Goal: Contribute content: Contribute content

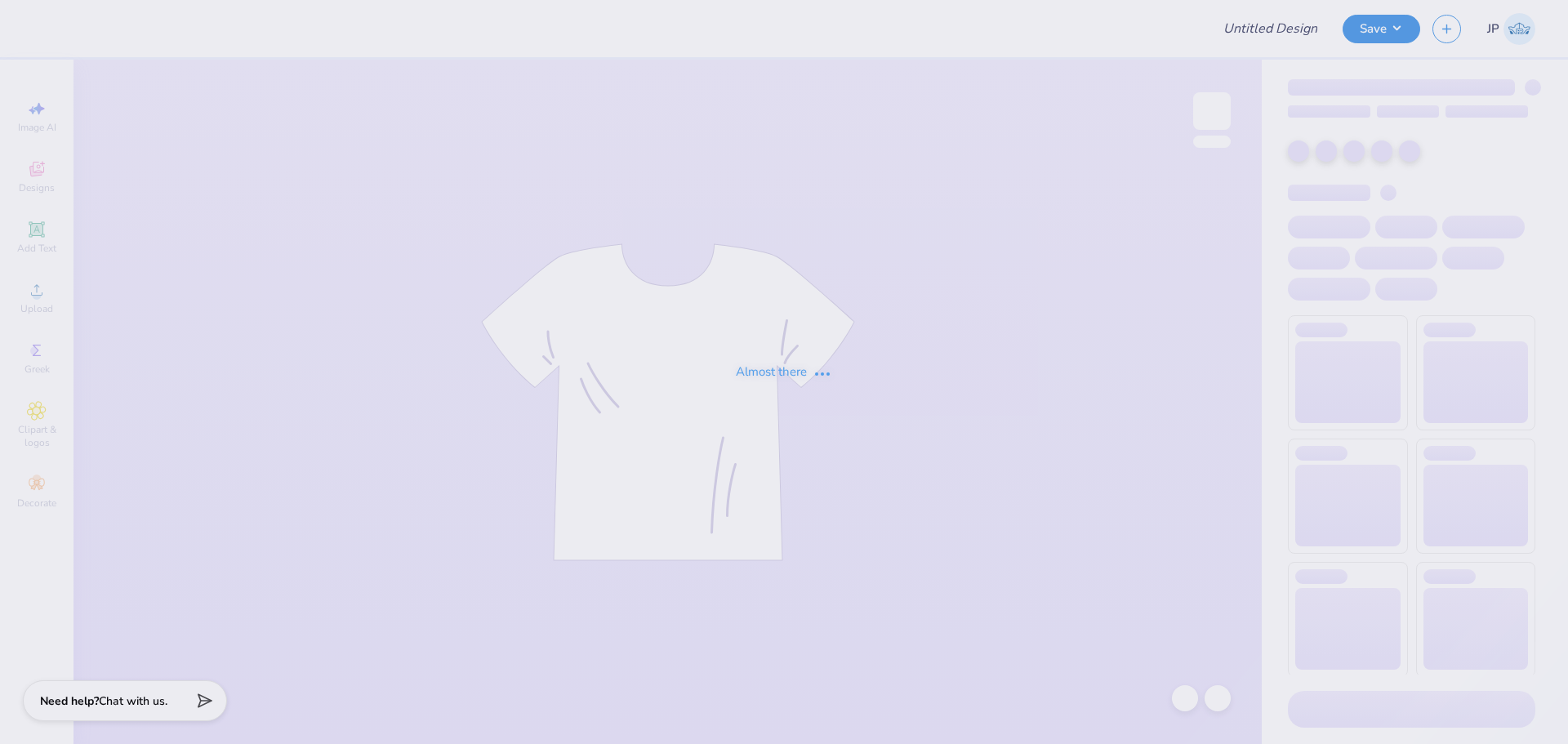
type input "Merch"
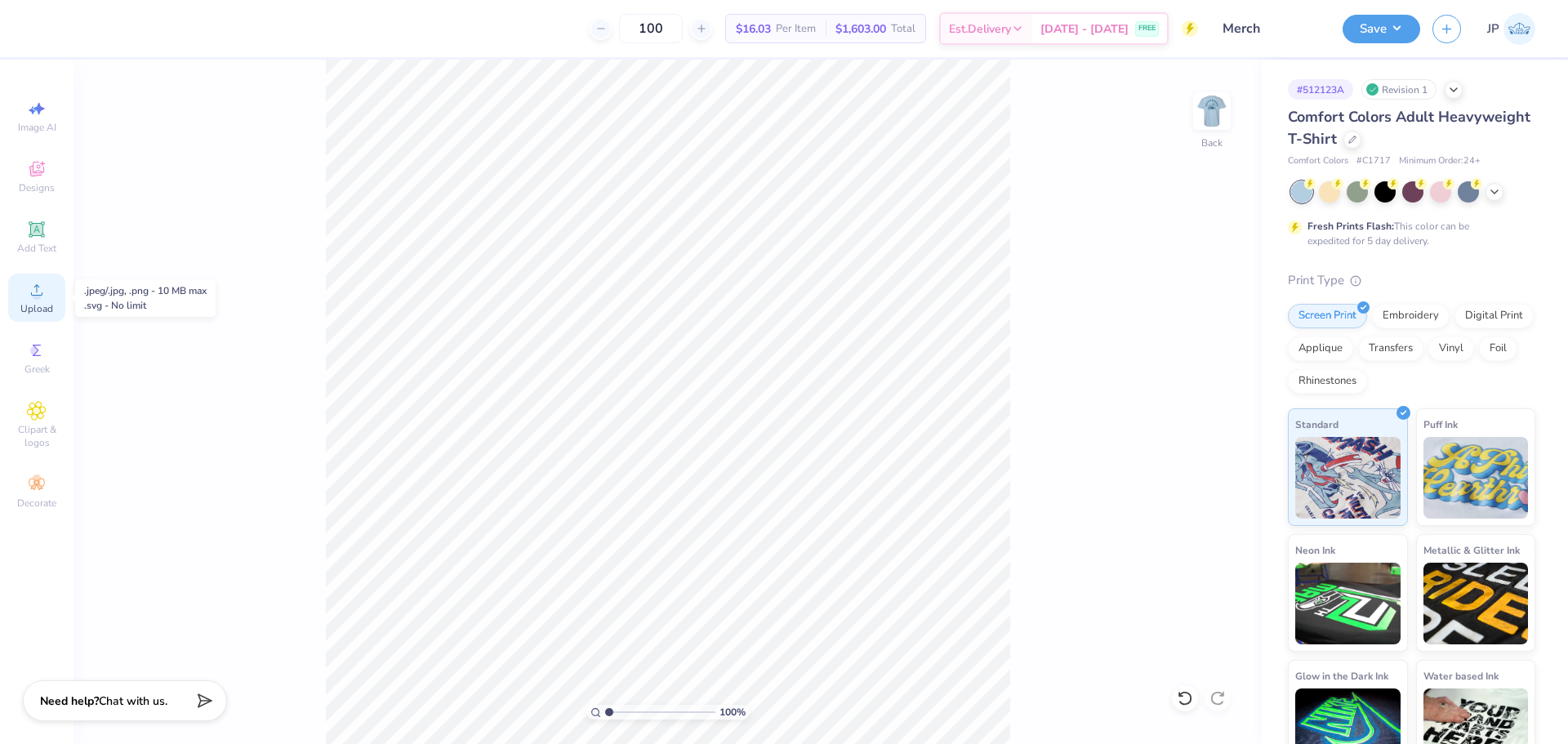
click at [50, 283] on div "Upload" at bounding box center [36, 297] width 57 height 48
click at [1224, 435] on icon at bounding box center [1220, 430] width 23 height 20
type input "7.23"
type input "2.17"
type input "13.14"
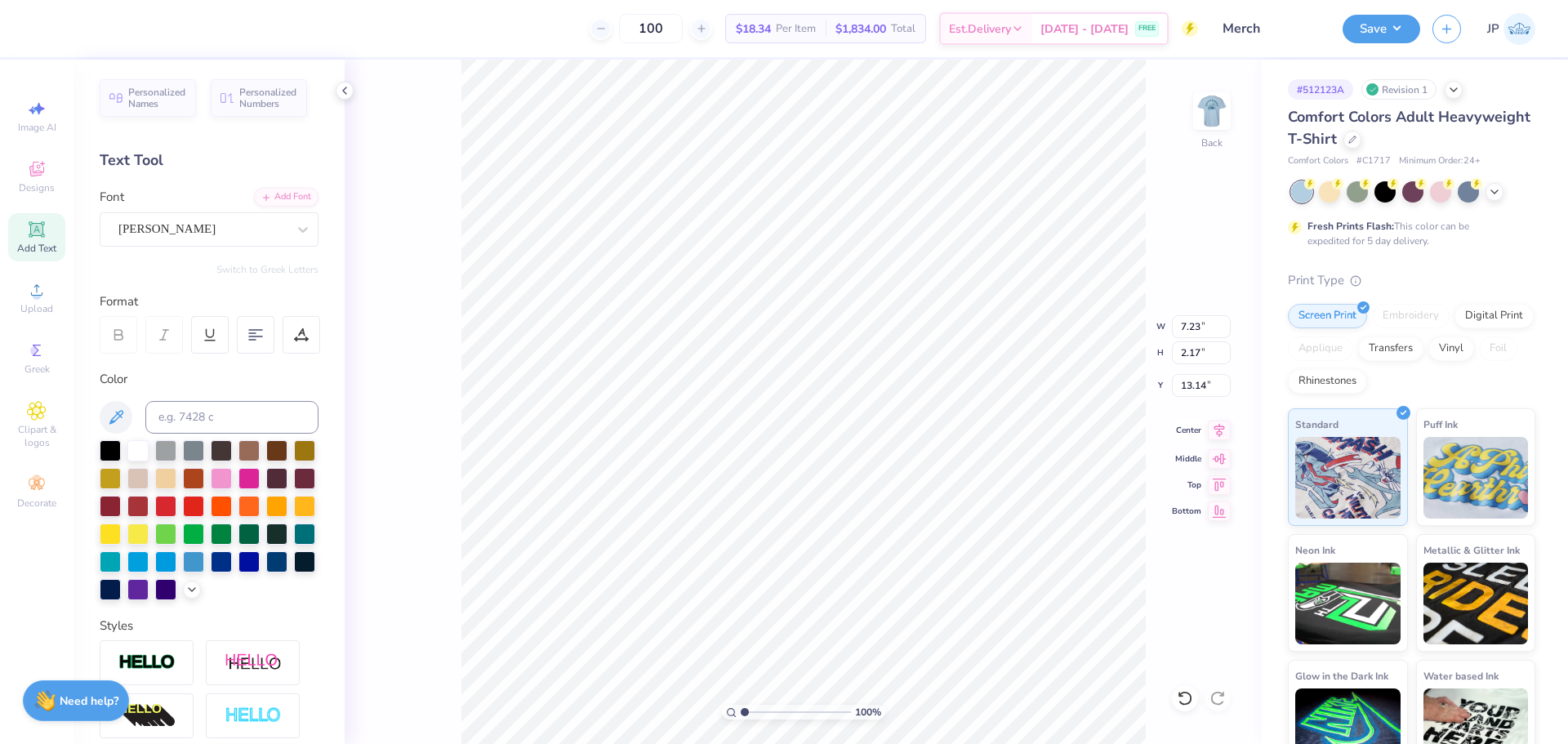
click at [1225, 429] on icon at bounding box center [1220, 430] width 23 height 20
click at [1220, 429] on icon at bounding box center [1220, 429] width 11 height 14
type input "6.81"
type input "4.93"
type input "2.54"
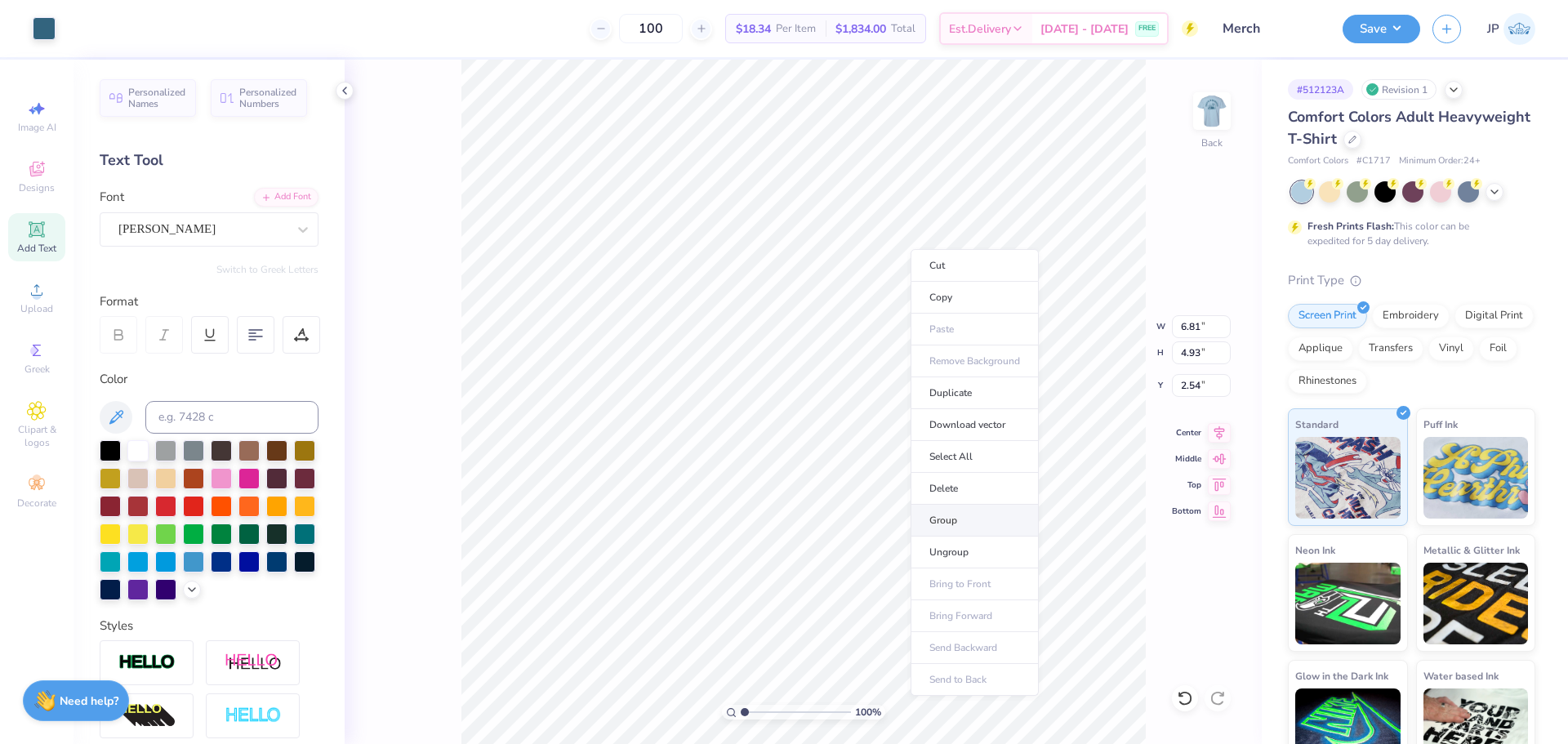
click at [951, 517] on li "Group" at bounding box center [974, 520] width 128 height 32
click at [1184, 322] on input "6.81" at bounding box center [1201, 327] width 59 height 23
type input "3.50"
type input "2.54"
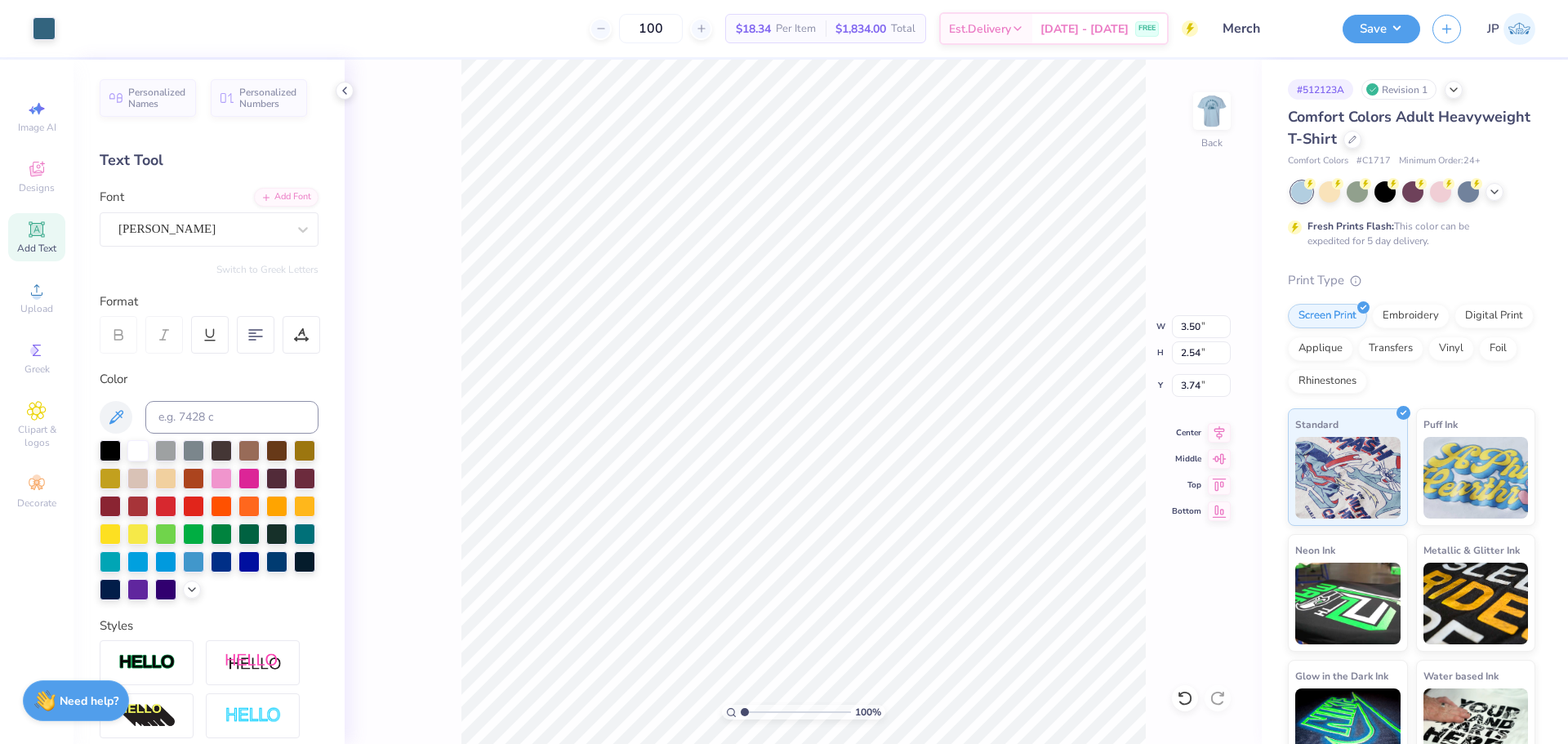
type input "2.54"
click at [1195, 394] on input "2.54" at bounding box center [1201, 386] width 59 height 23
type input "3.00"
click at [1225, 113] on img at bounding box center [1211, 111] width 65 height 65
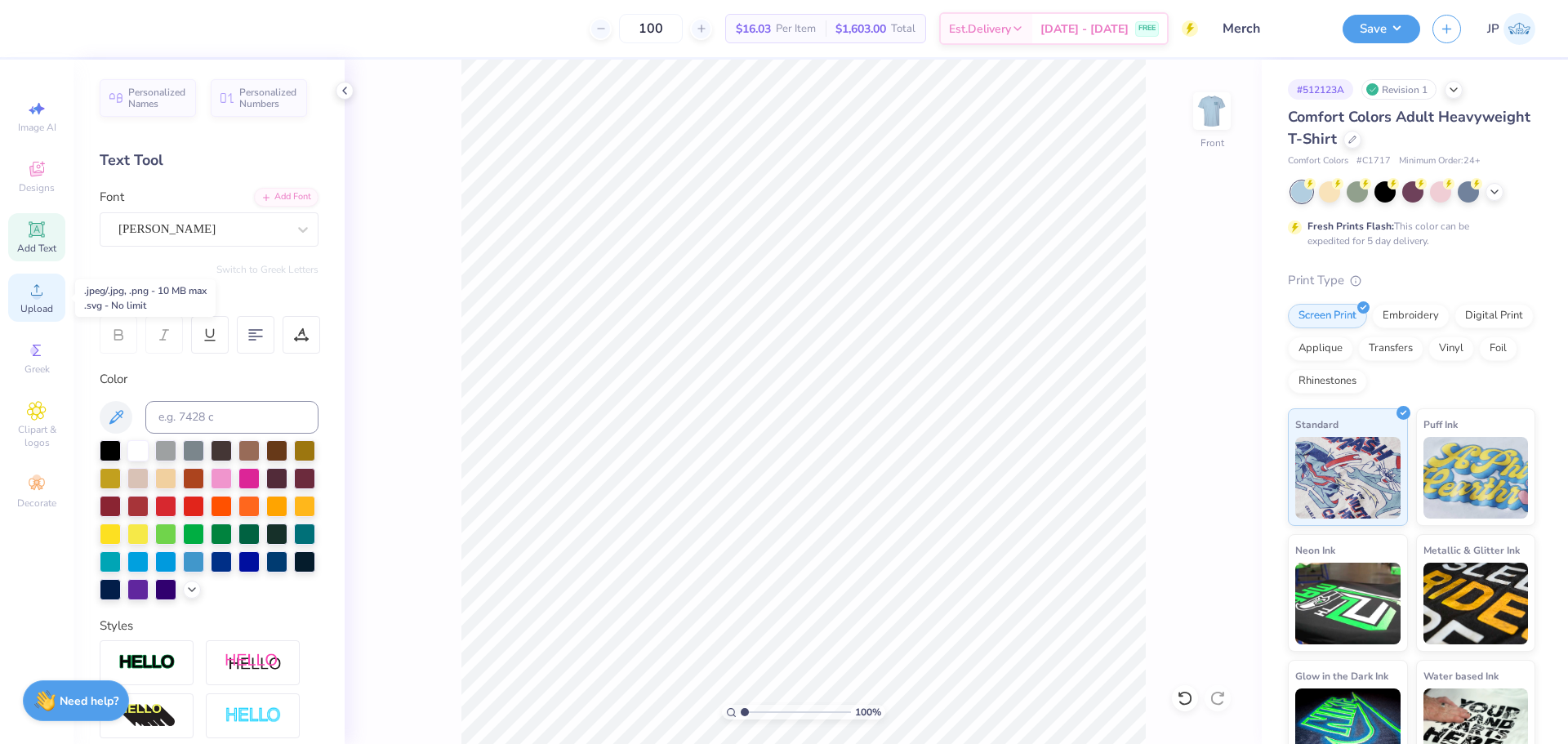
click at [46, 302] on span "Upload" at bounding box center [37, 309] width 33 height 13
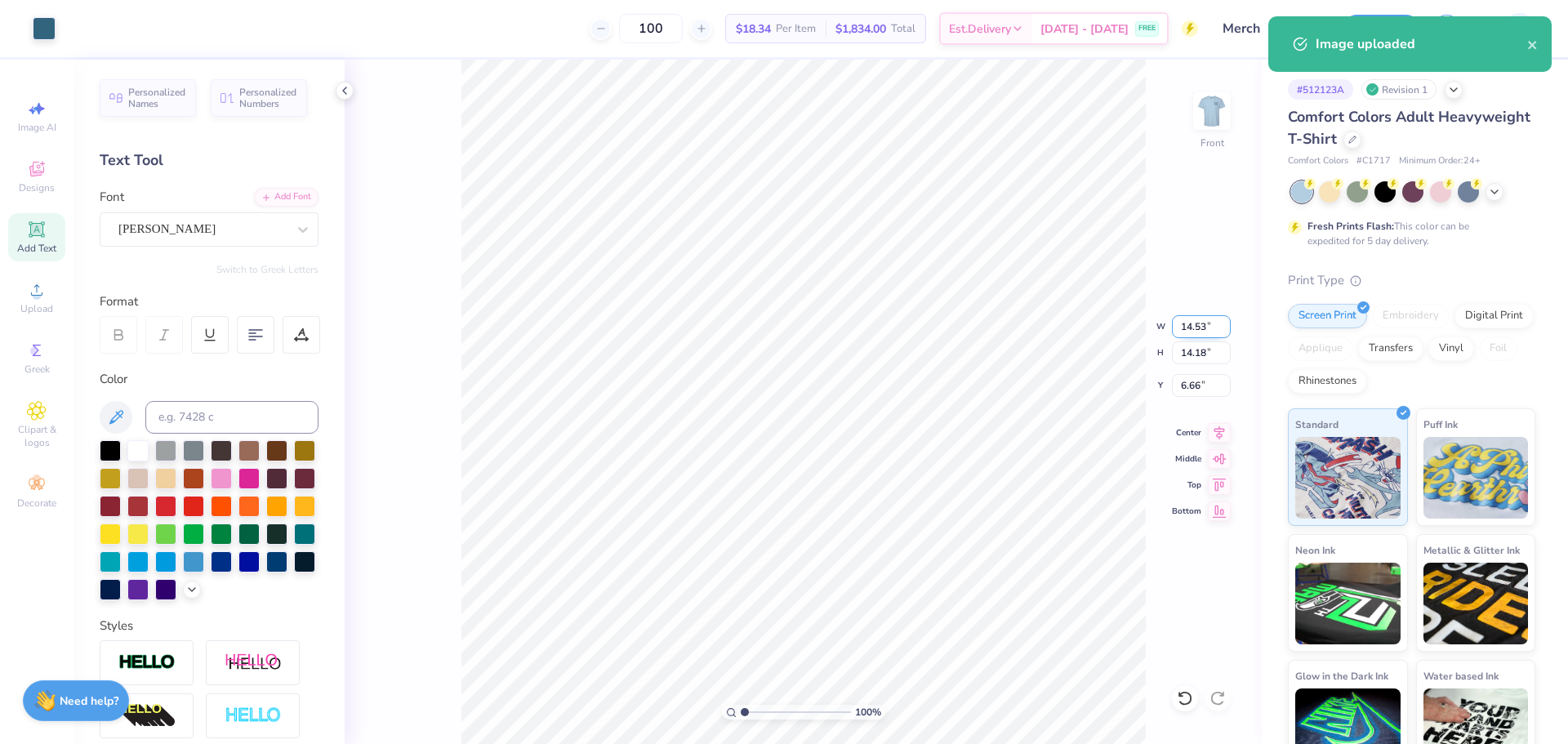
click at [1196, 327] on input "14.53" at bounding box center [1201, 327] width 59 height 23
type input "12.00"
type input "11.71"
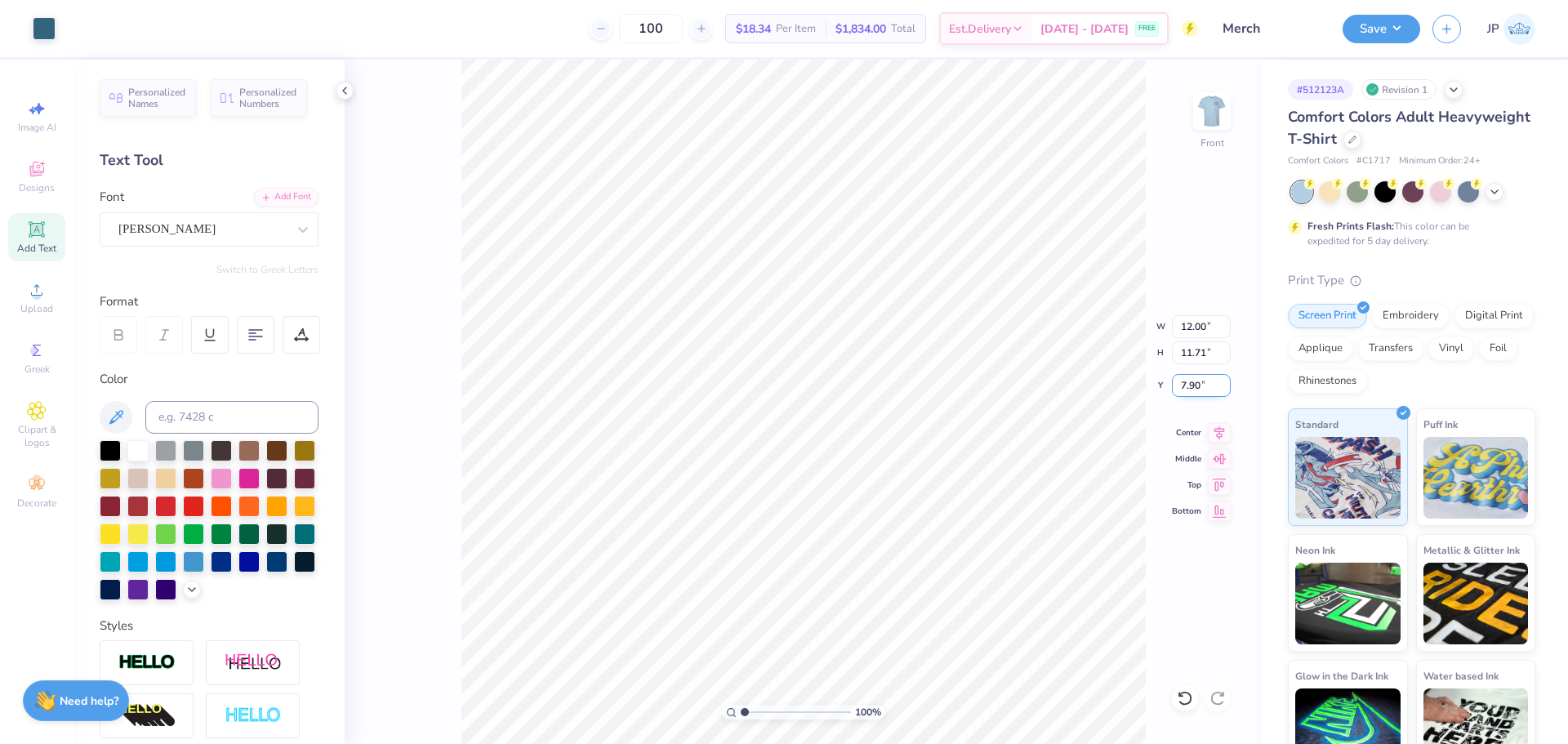
click at [1182, 385] on input "7.90" at bounding box center [1201, 386] width 59 height 23
type input "3.00"
click at [296, 337] on icon at bounding box center [296, 338] width 2 height 2
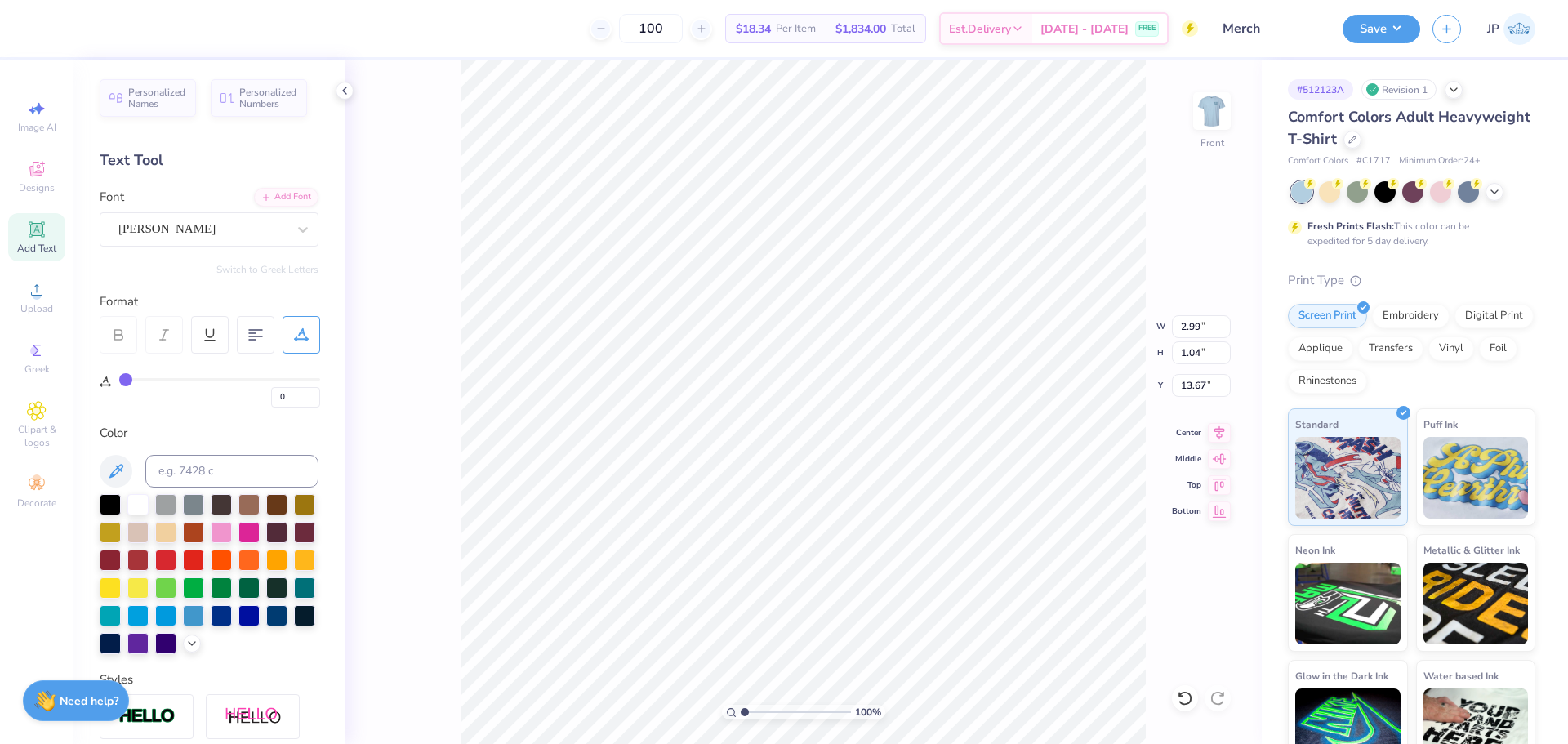
type input "1"
type input "3"
type input "4"
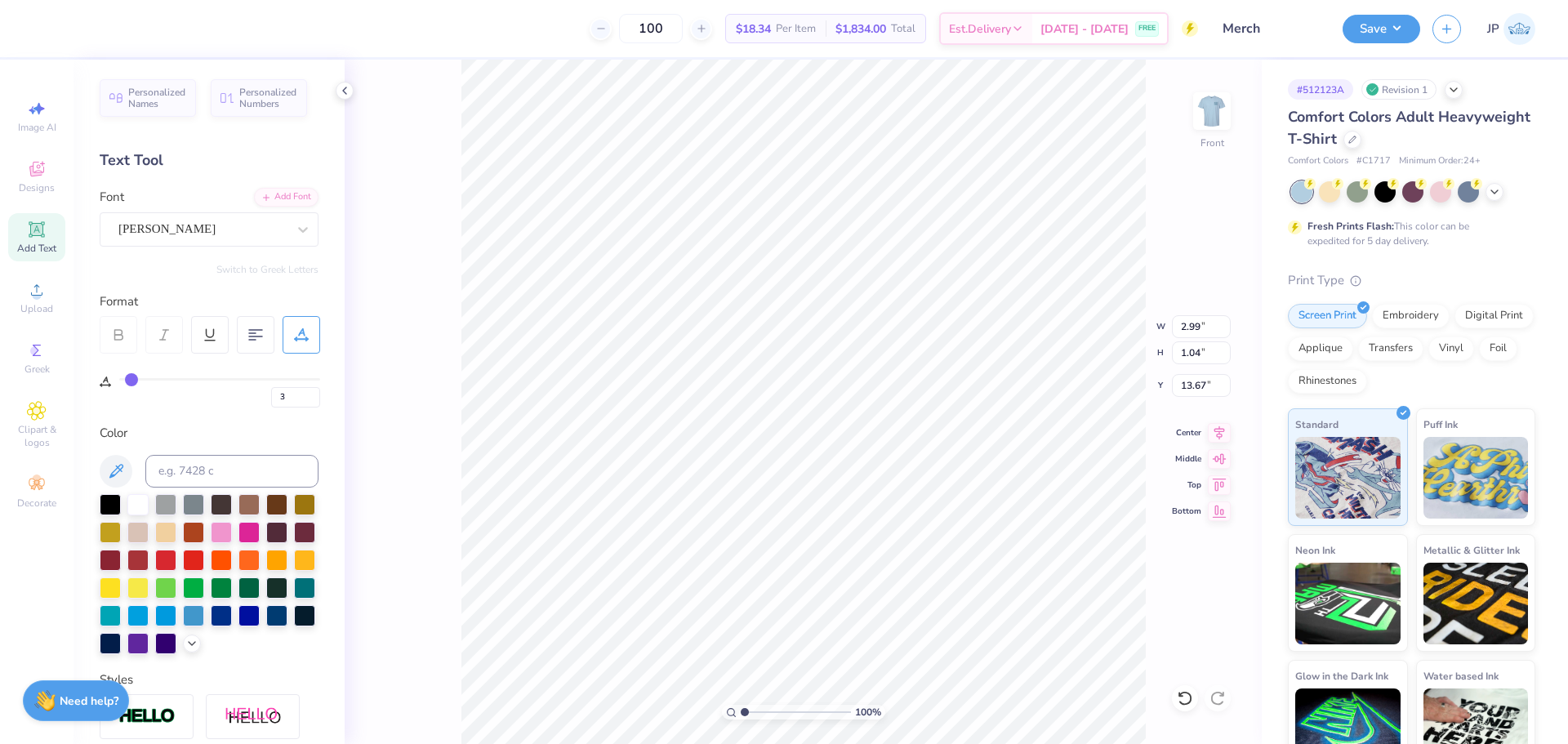
type input "4"
click at [134, 381] on input "range" at bounding box center [219, 379] width 201 height 2
type input "3.35"
type input "1.00"
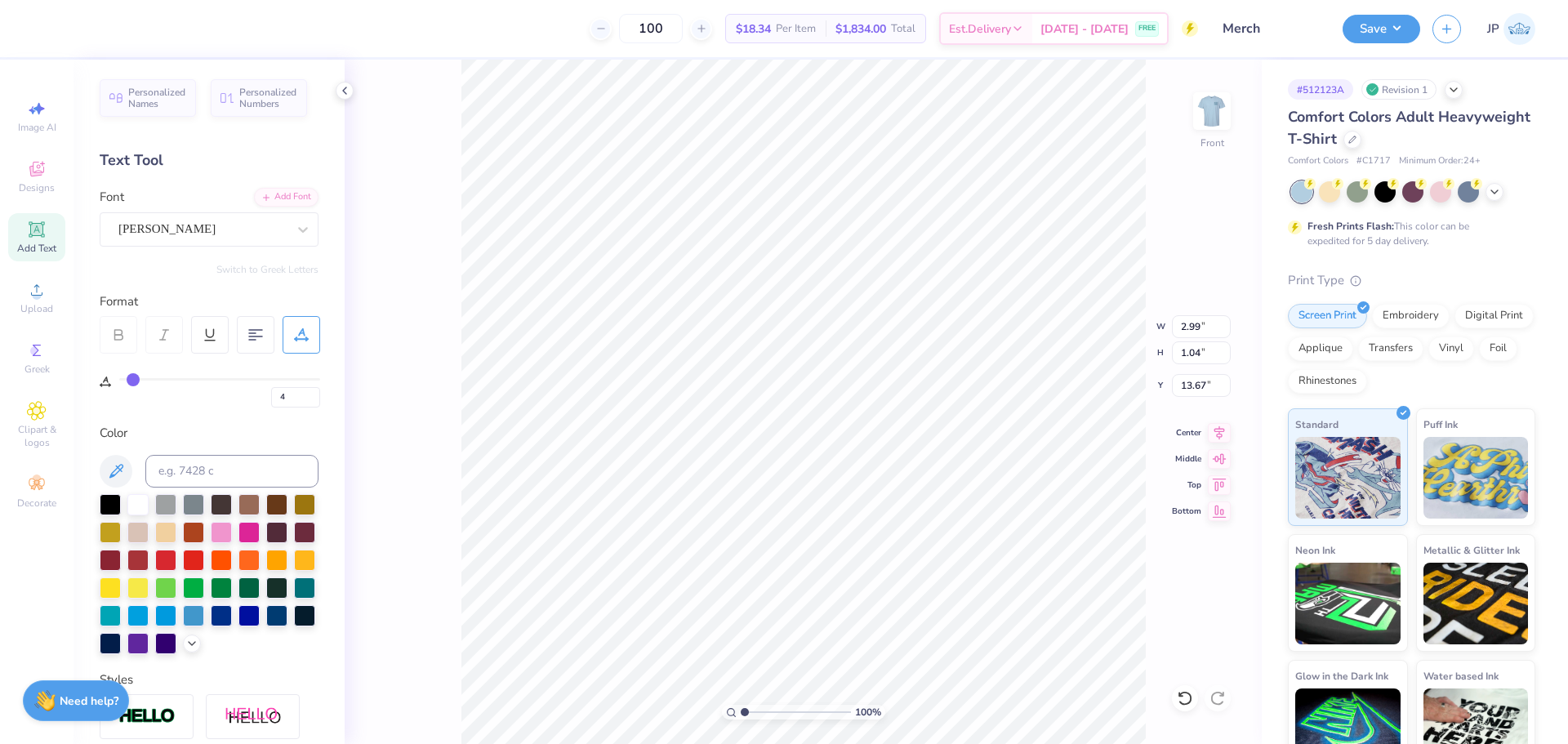
type input "13.78"
type input "5"
type input "7"
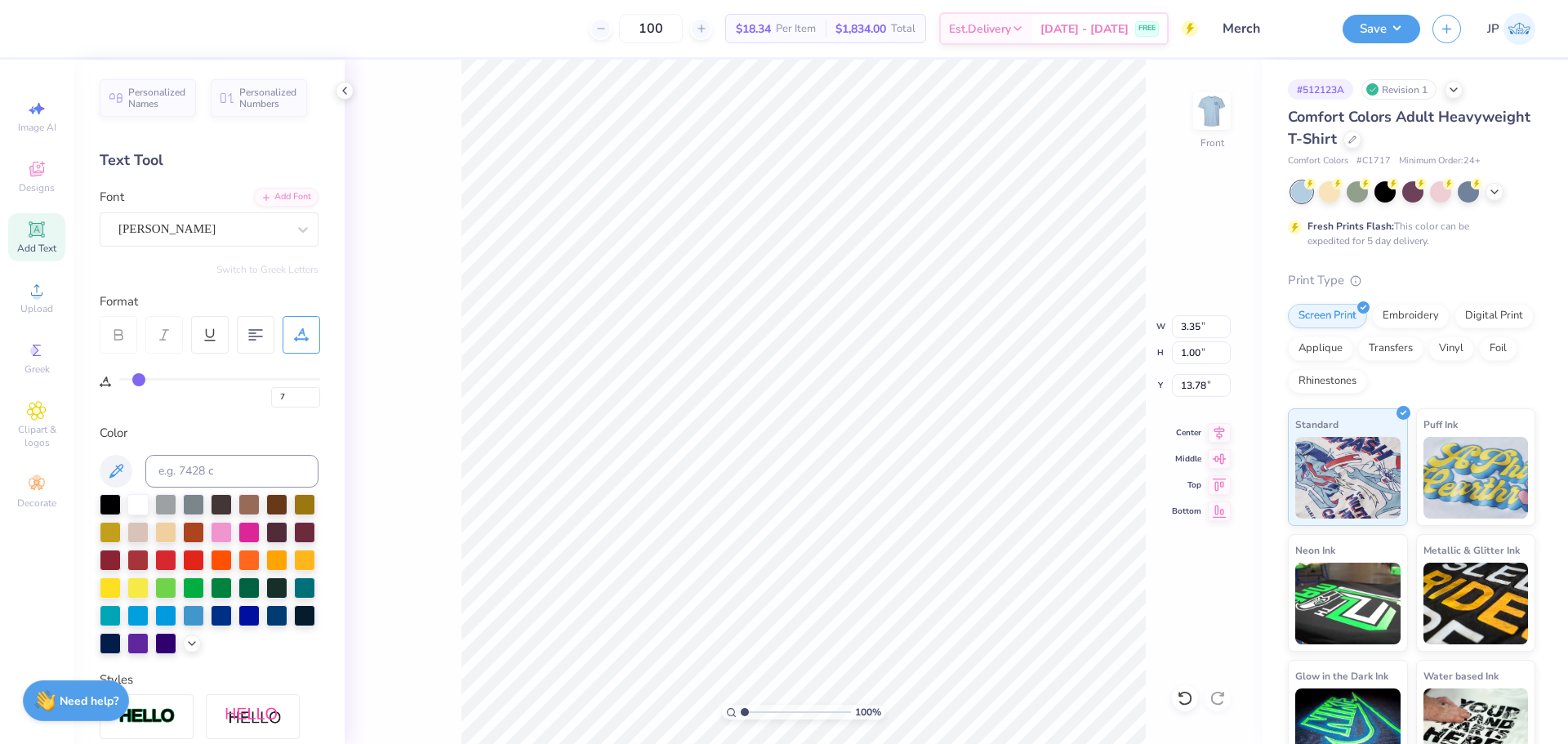
type input "9"
type input "12"
type input "14"
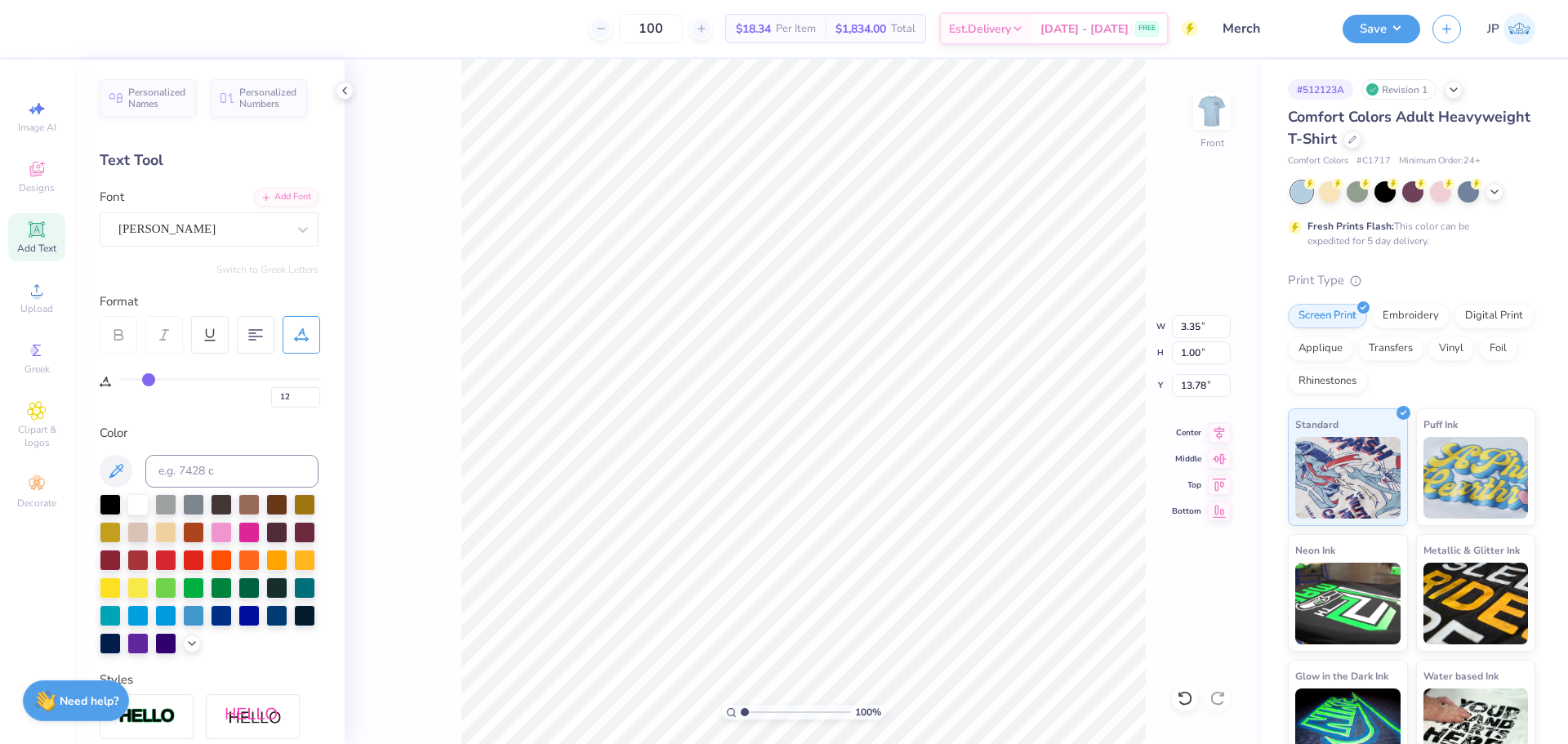
type input "14"
type input "17"
type input "18"
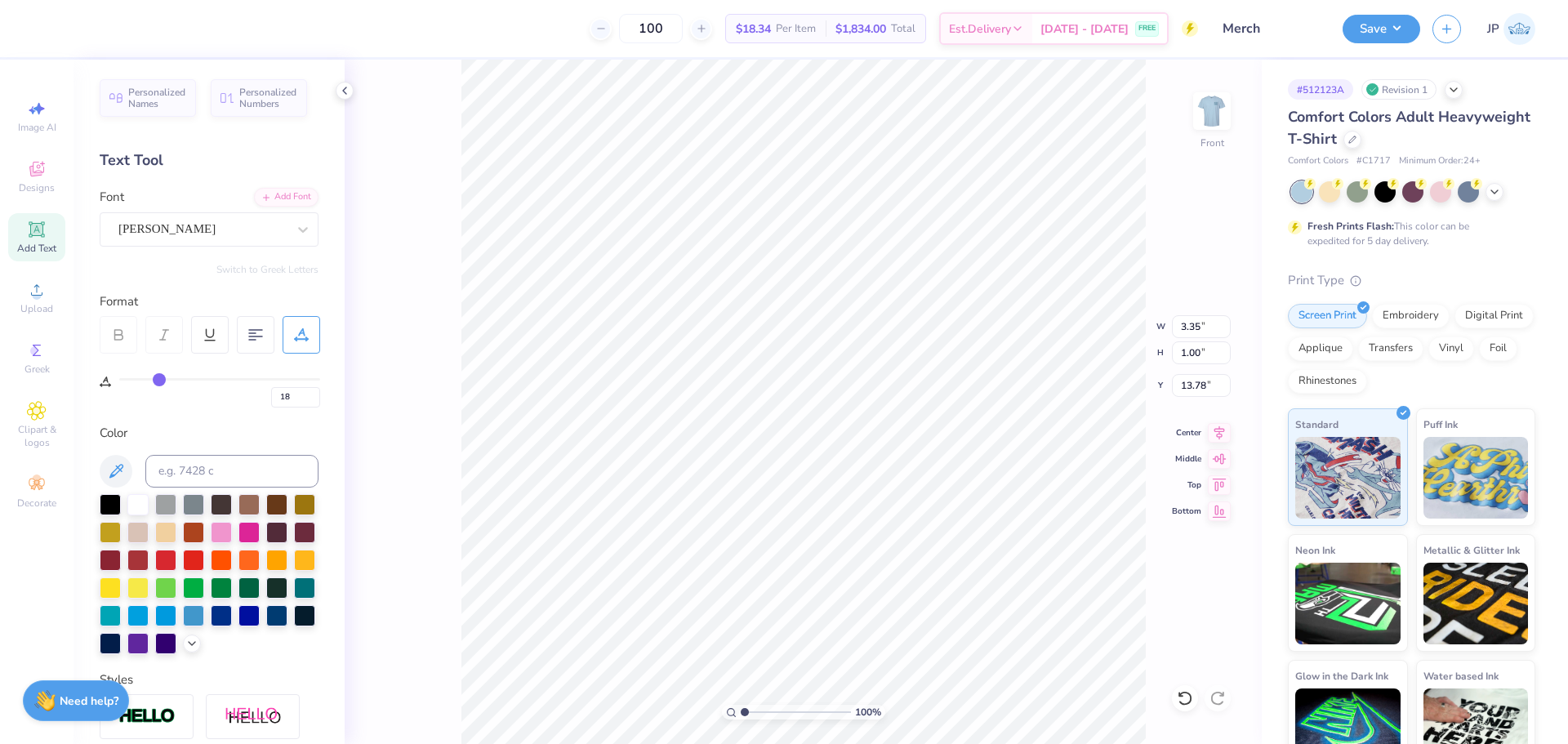
type input "20"
drag, startPoint x: 134, startPoint y: 382, endPoint x: 164, endPoint y: 376, distance: 30.6
type input "20"
click at [164, 378] on input "range" at bounding box center [219, 379] width 201 height 2
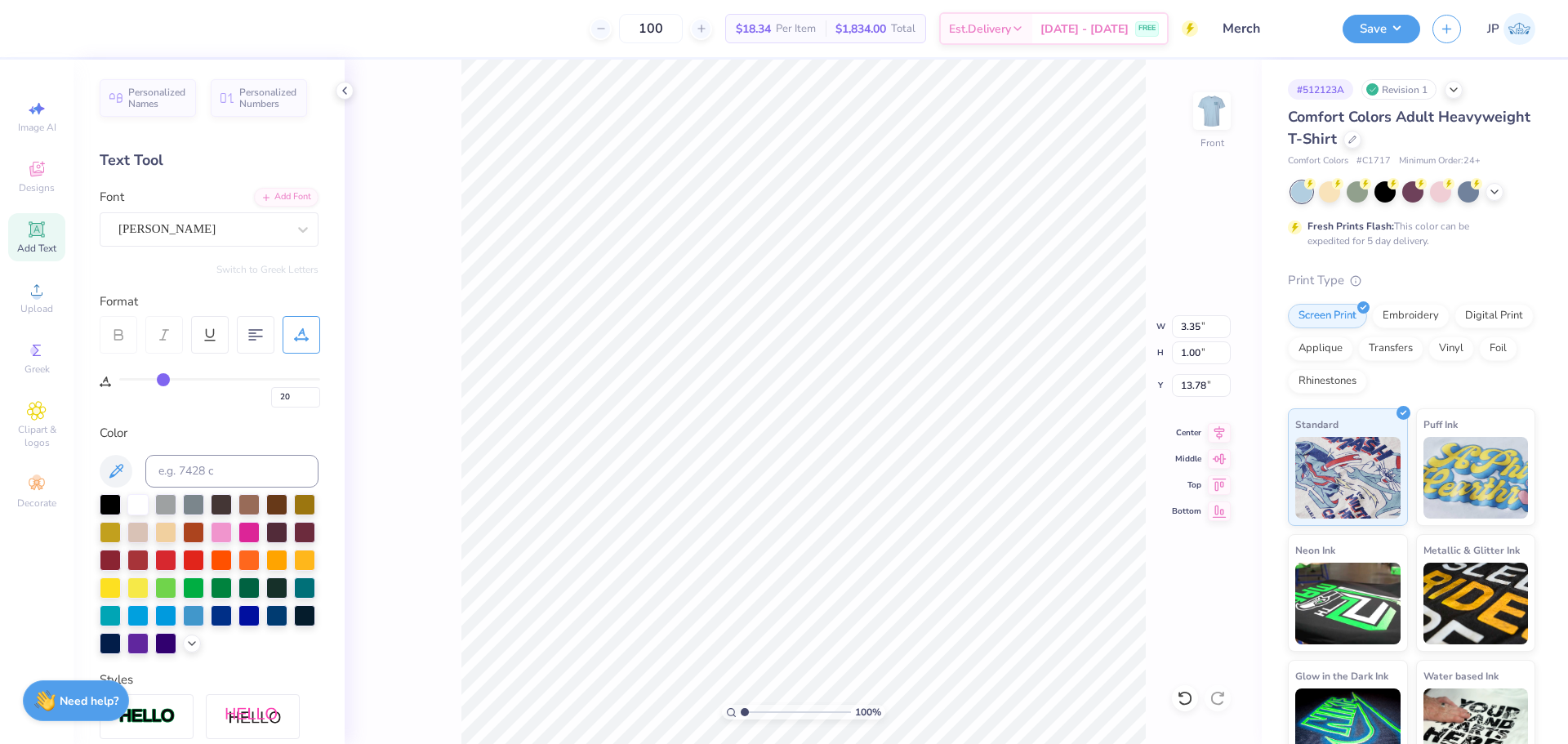
type input "3.96"
type input "22"
type input "23"
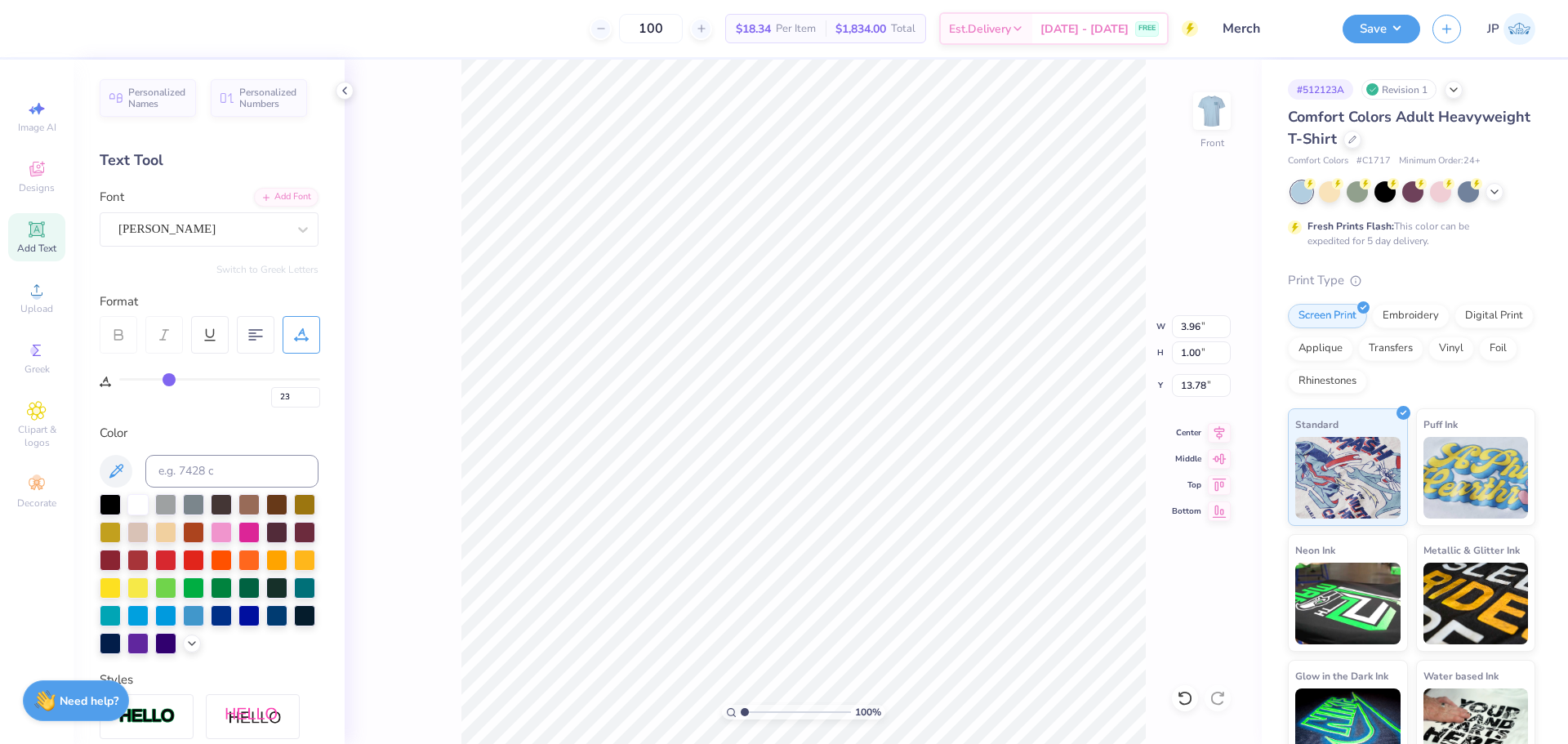
type input "26"
type input "27"
type input "29"
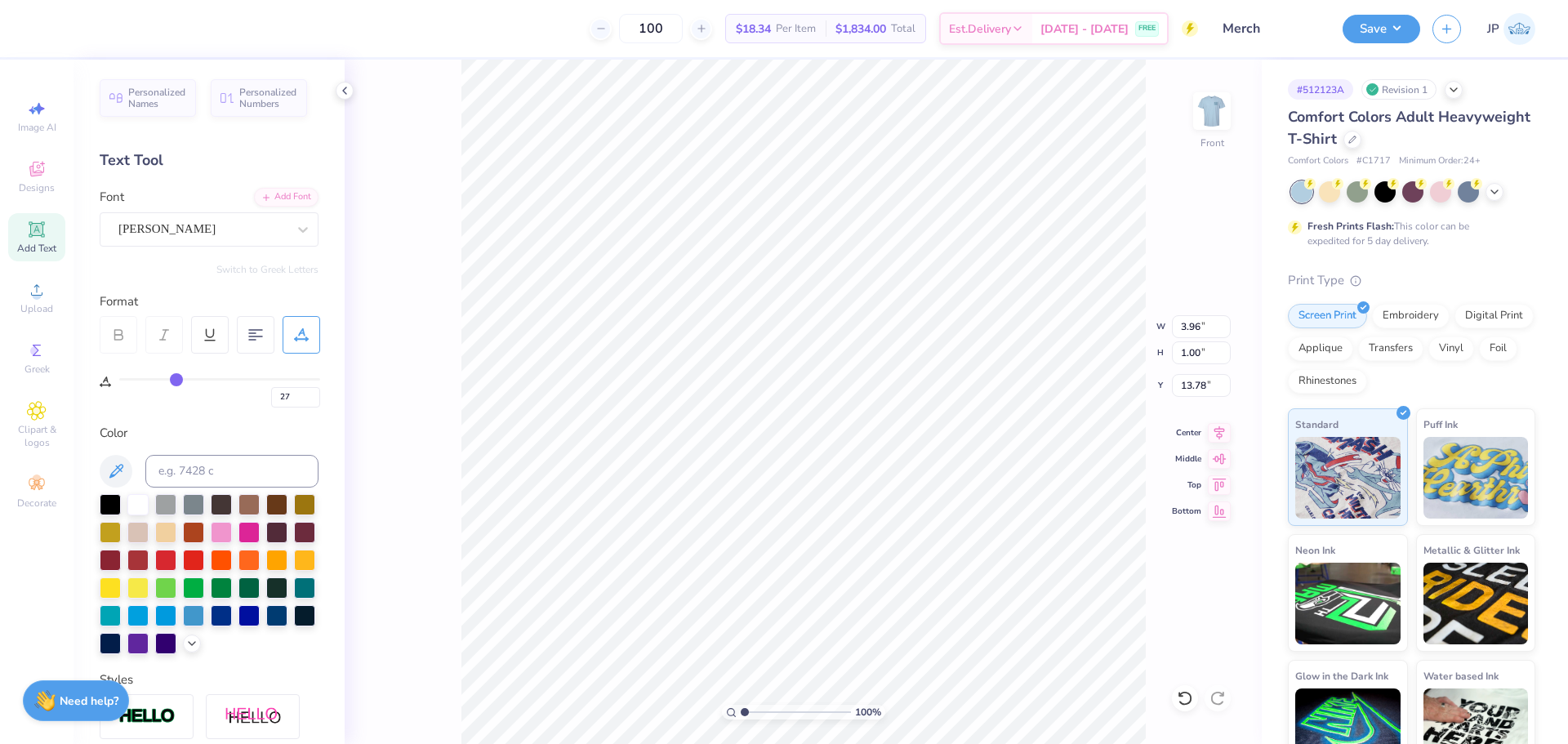
type input "29"
type input "30"
drag, startPoint x: 163, startPoint y: 375, endPoint x: 182, endPoint y: 375, distance: 19.0
type input "30"
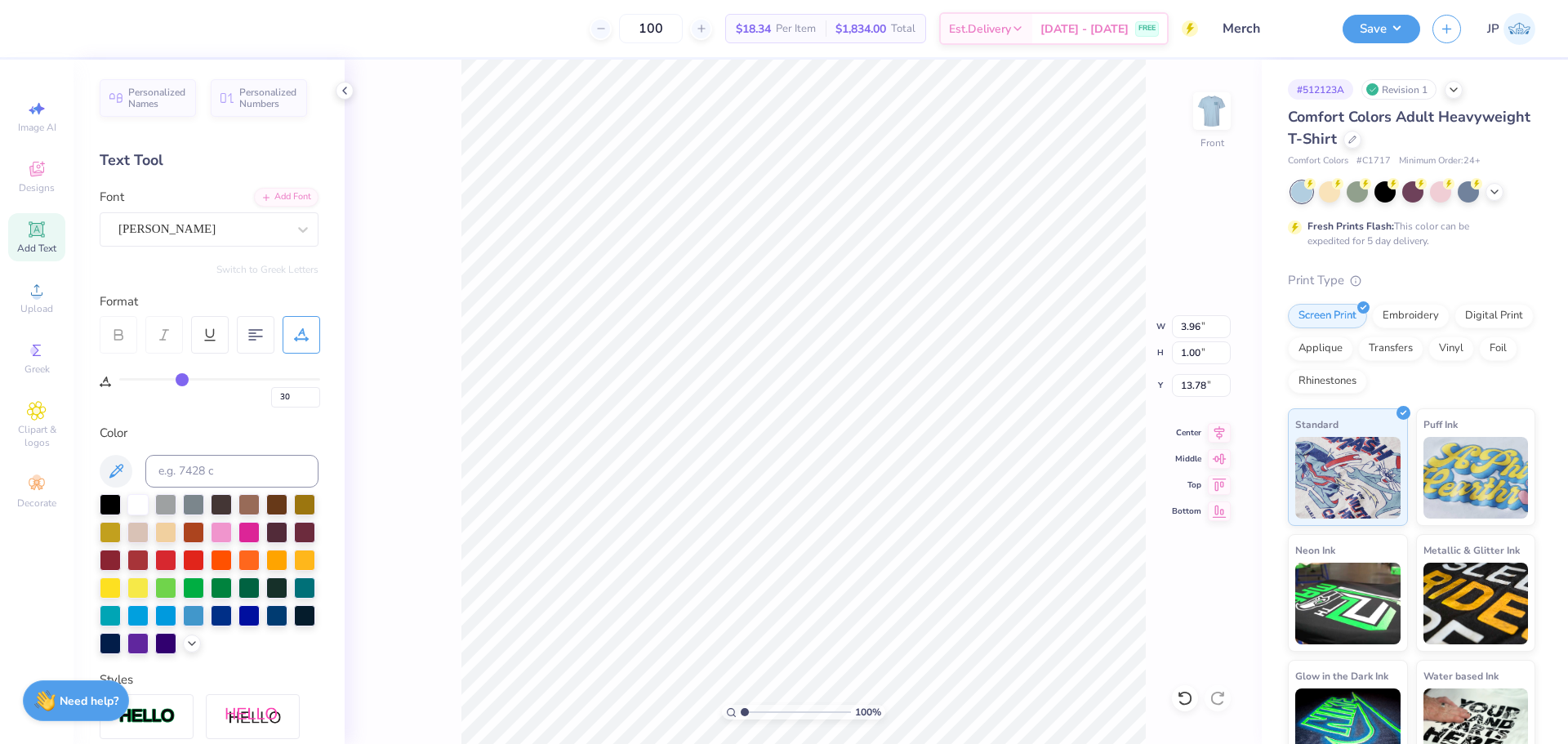
click at [182, 378] on input "range" at bounding box center [219, 379] width 201 height 2
type input "4.35"
type input "29"
type input "31"
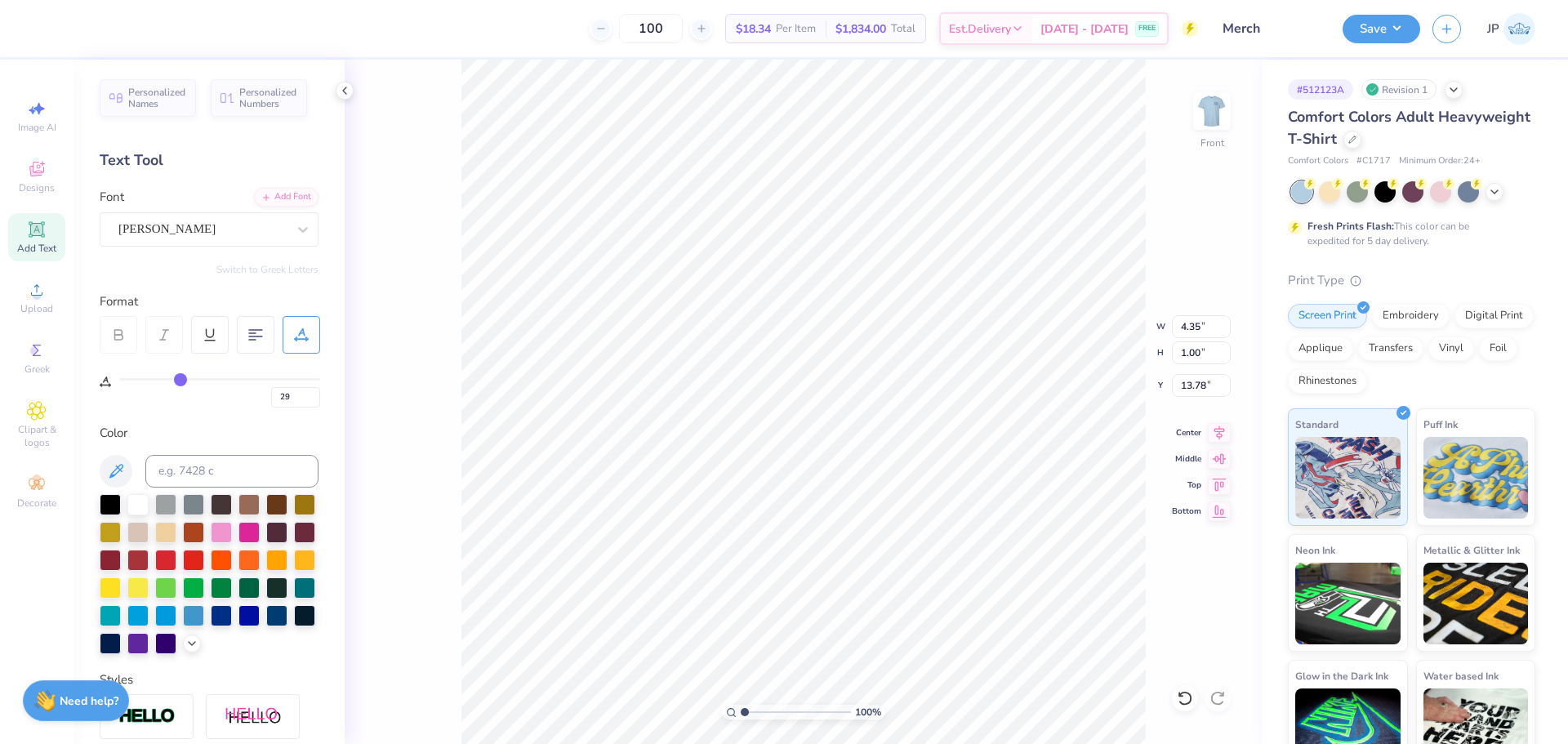
type input "31"
type input "33"
type input "34"
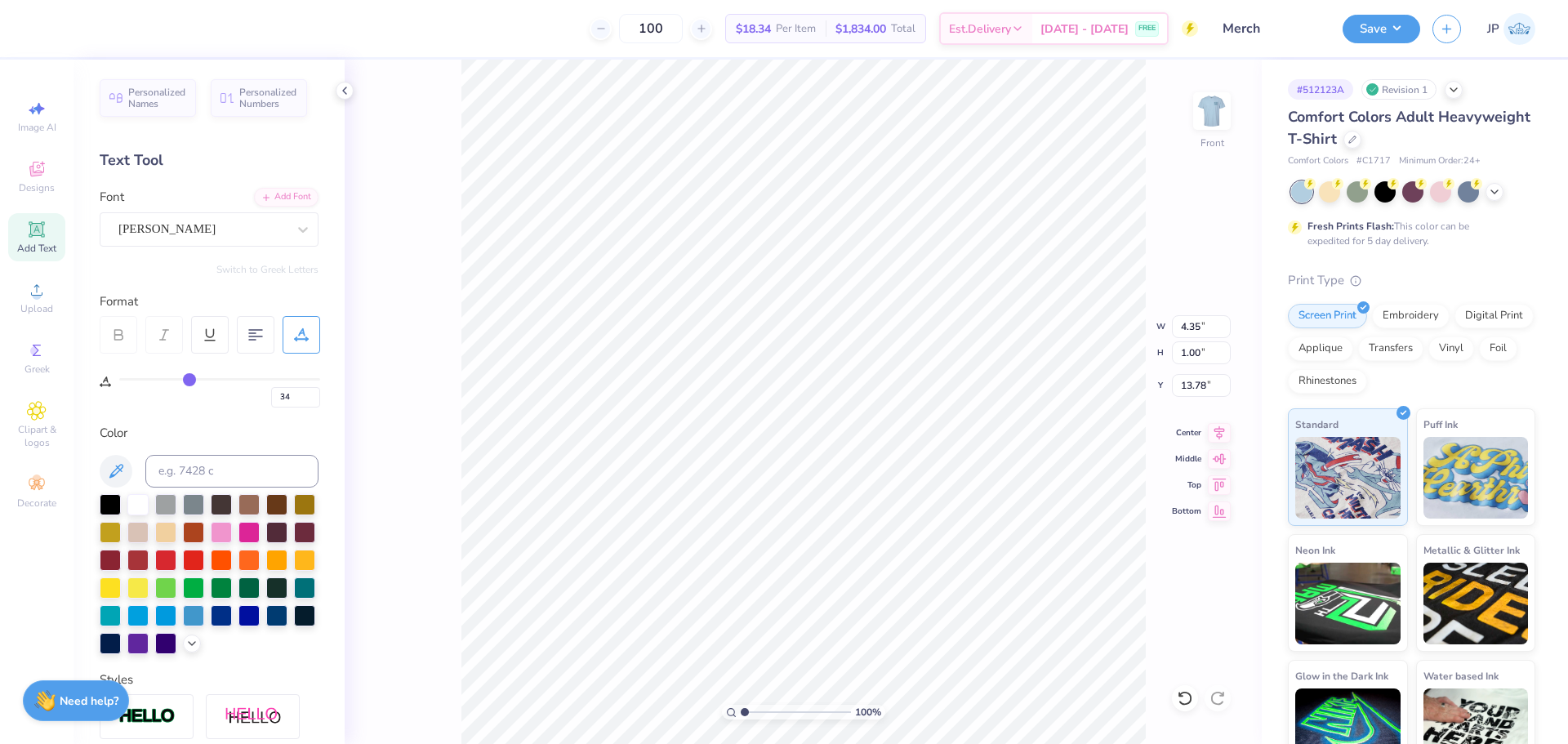
type input "35"
drag, startPoint x: 178, startPoint y: 375, endPoint x: 191, endPoint y: 375, distance: 13.0
type input "35"
click at [191, 378] on input "range" at bounding box center [219, 379] width 201 height 2
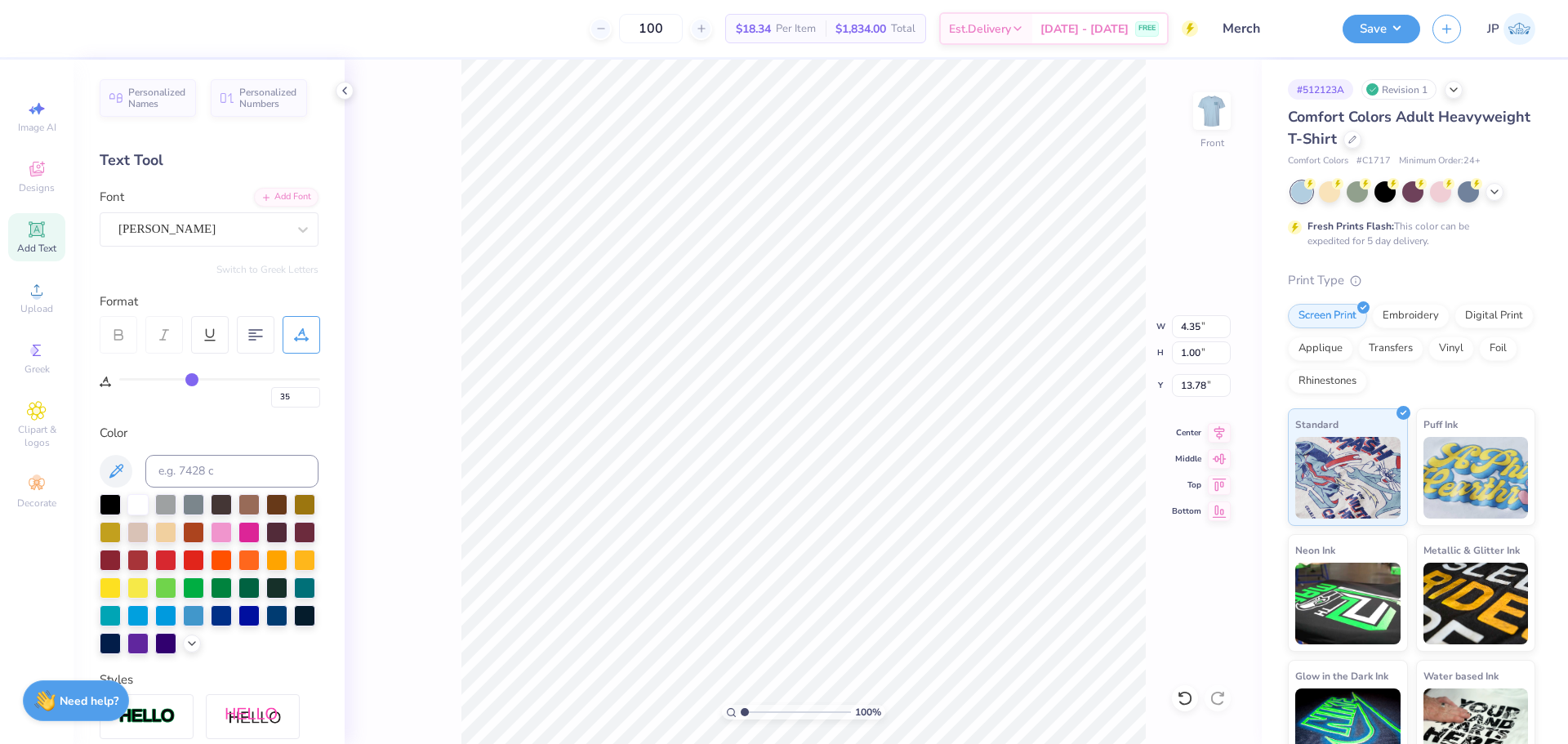
type input "4.54"
type input "37"
type input "38"
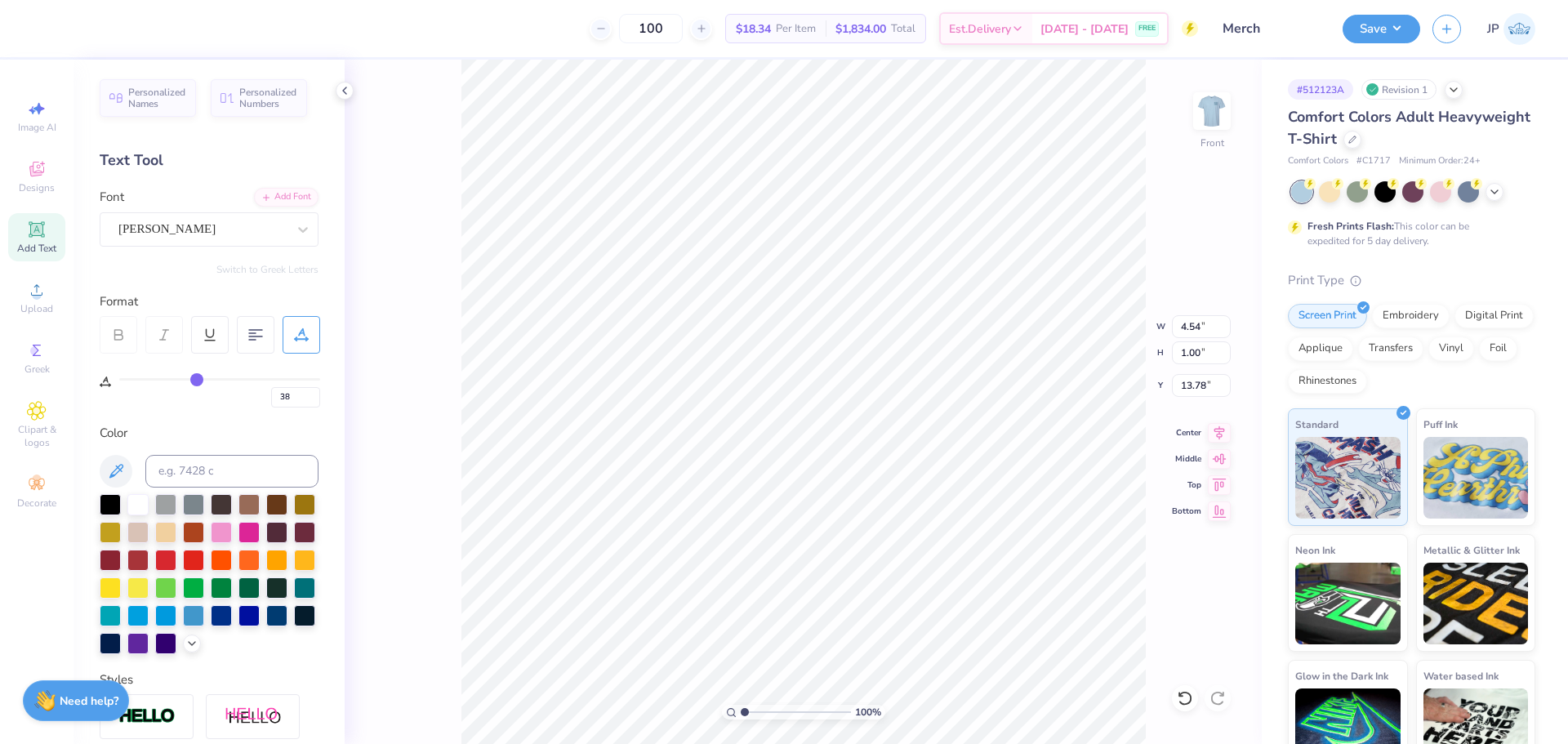
type input "39"
type input "40"
type input "42"
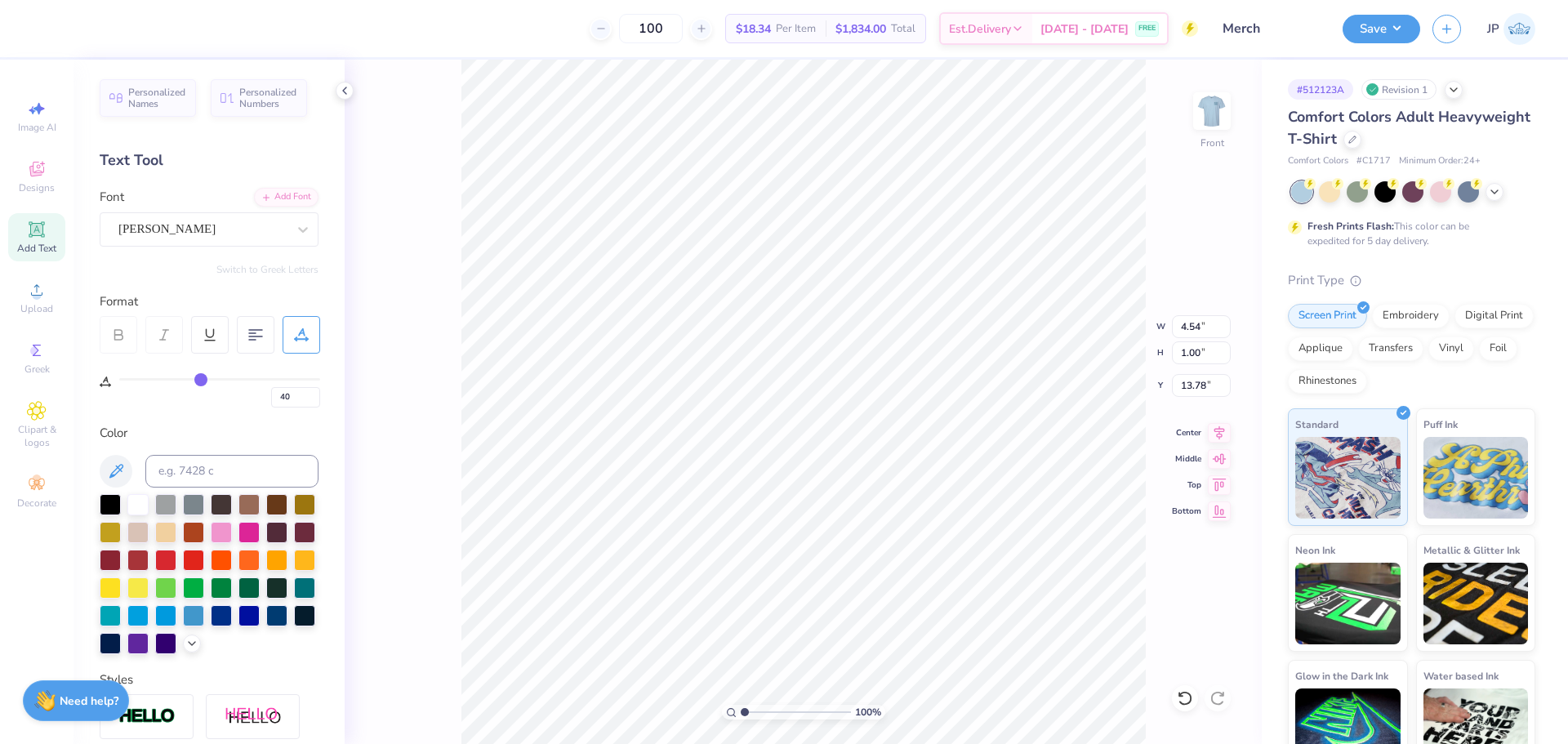
type input "42"
type input "43"
type input "44"
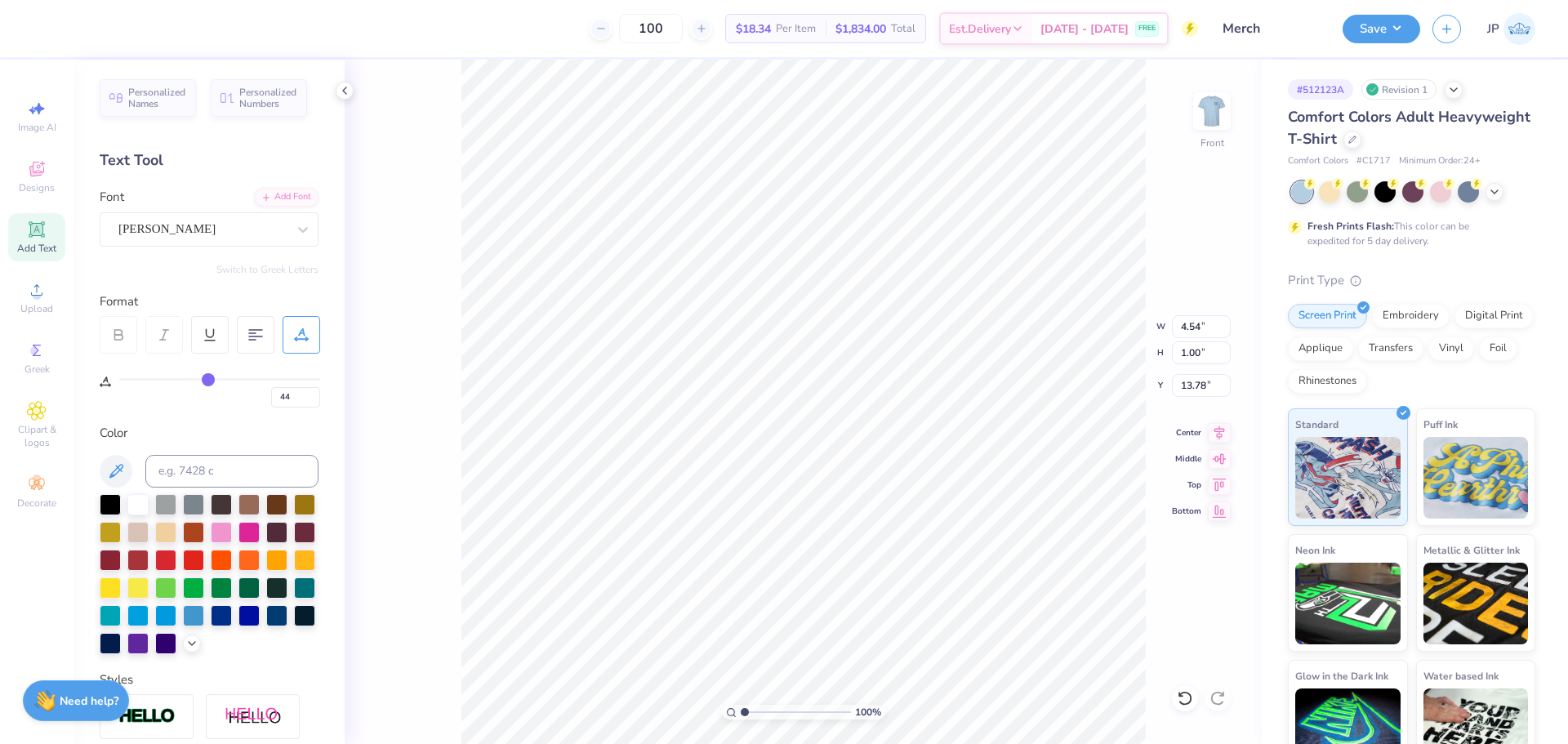
drag, startPoint x: 191, startPoint y: 375, endPoint x: 209, endPoint y: 382, distance: 19.3
type input "44"
click at [209, 381] on input "range" at bounding box center [219, 379] width 201 height 2
type input "4.88"
click at [1219, 431] on icon at bounding box center [1220, 430] width 23 height 20
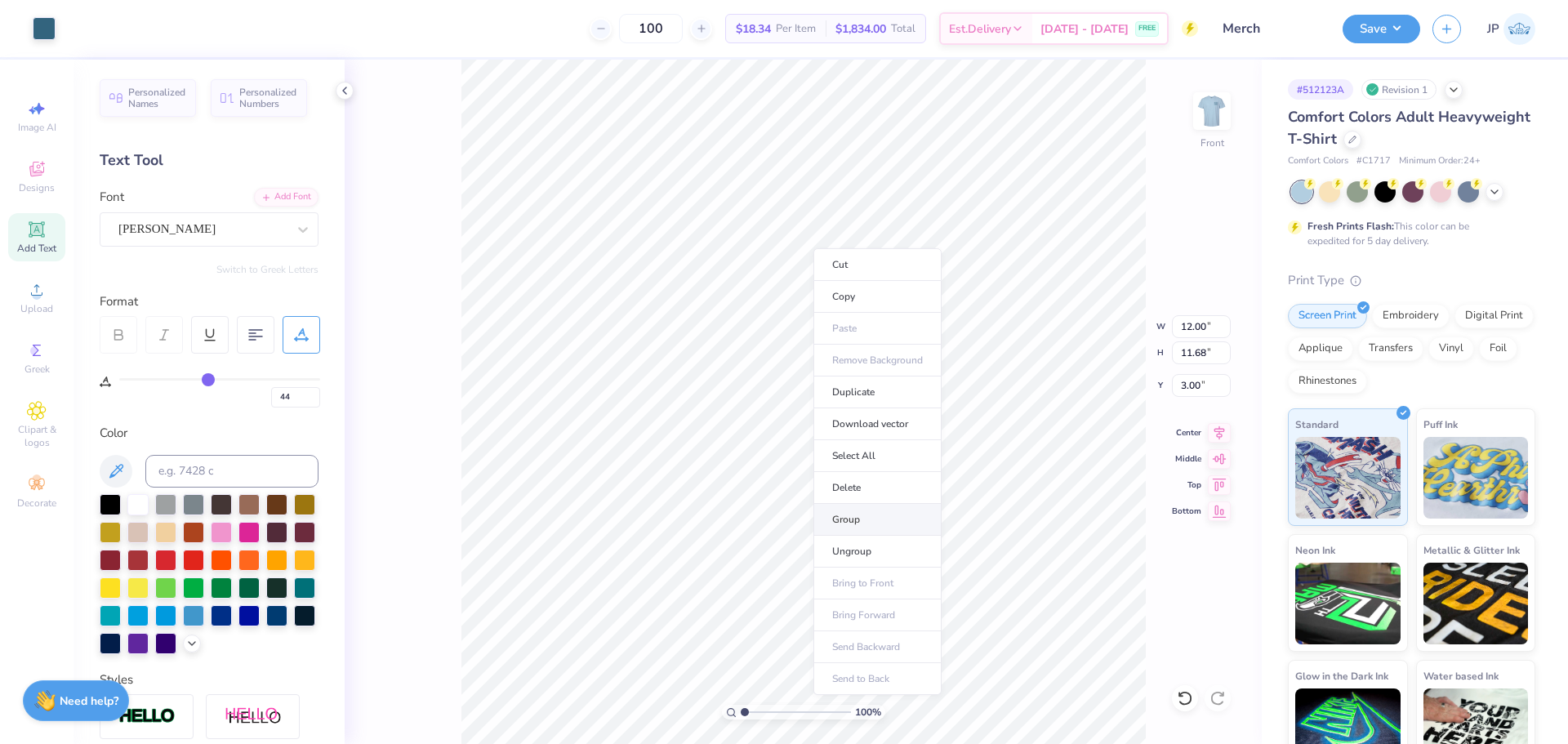
click at [864, 516] on li "Group" at bounding box center [877, 519] width 128 height 32
click at [1390, 26] on button "Save" at bounding box center [1381, 26] width 78 height 29
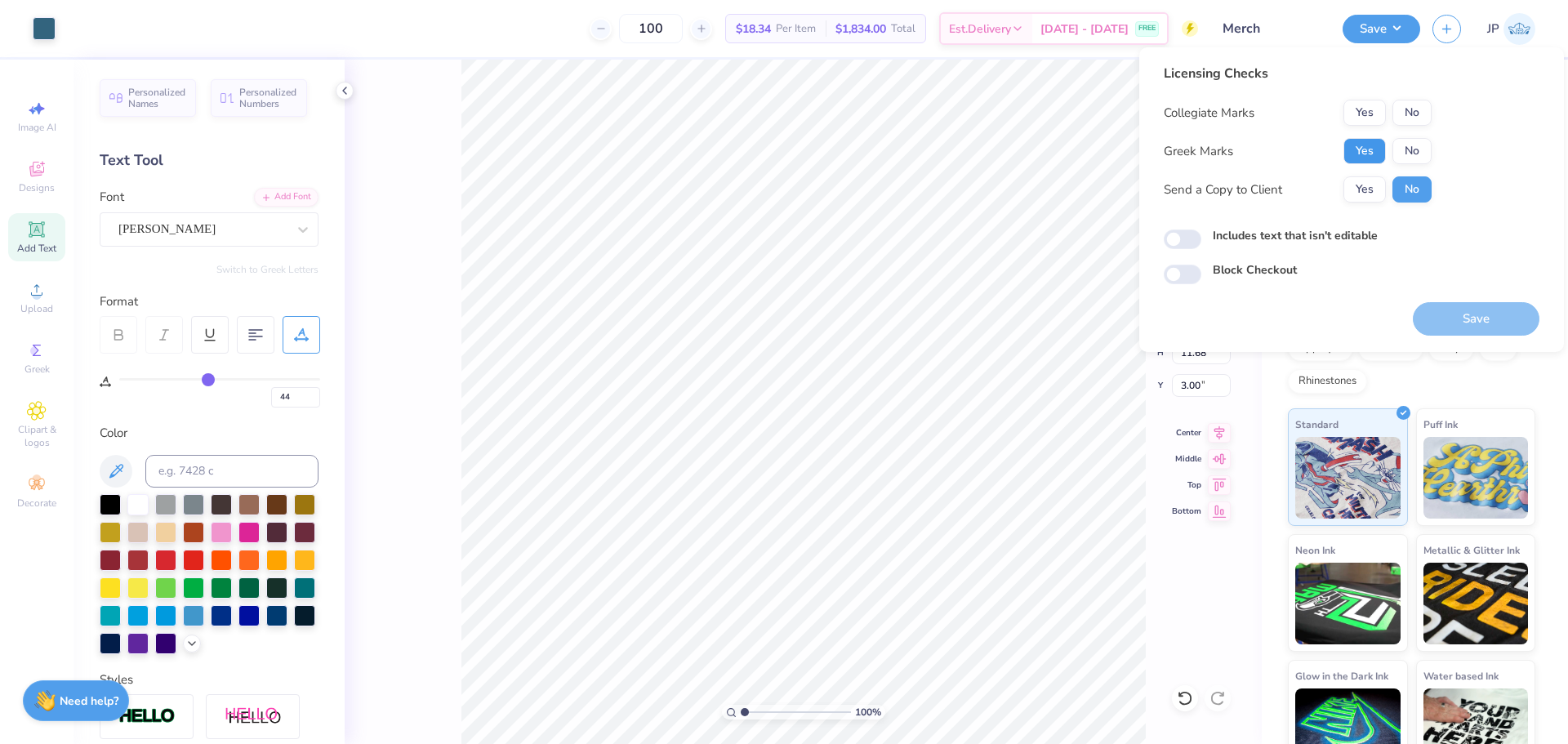
click at [1357, 156] on button "Yes" at bounding box center [1364, 151] width 42 height 26
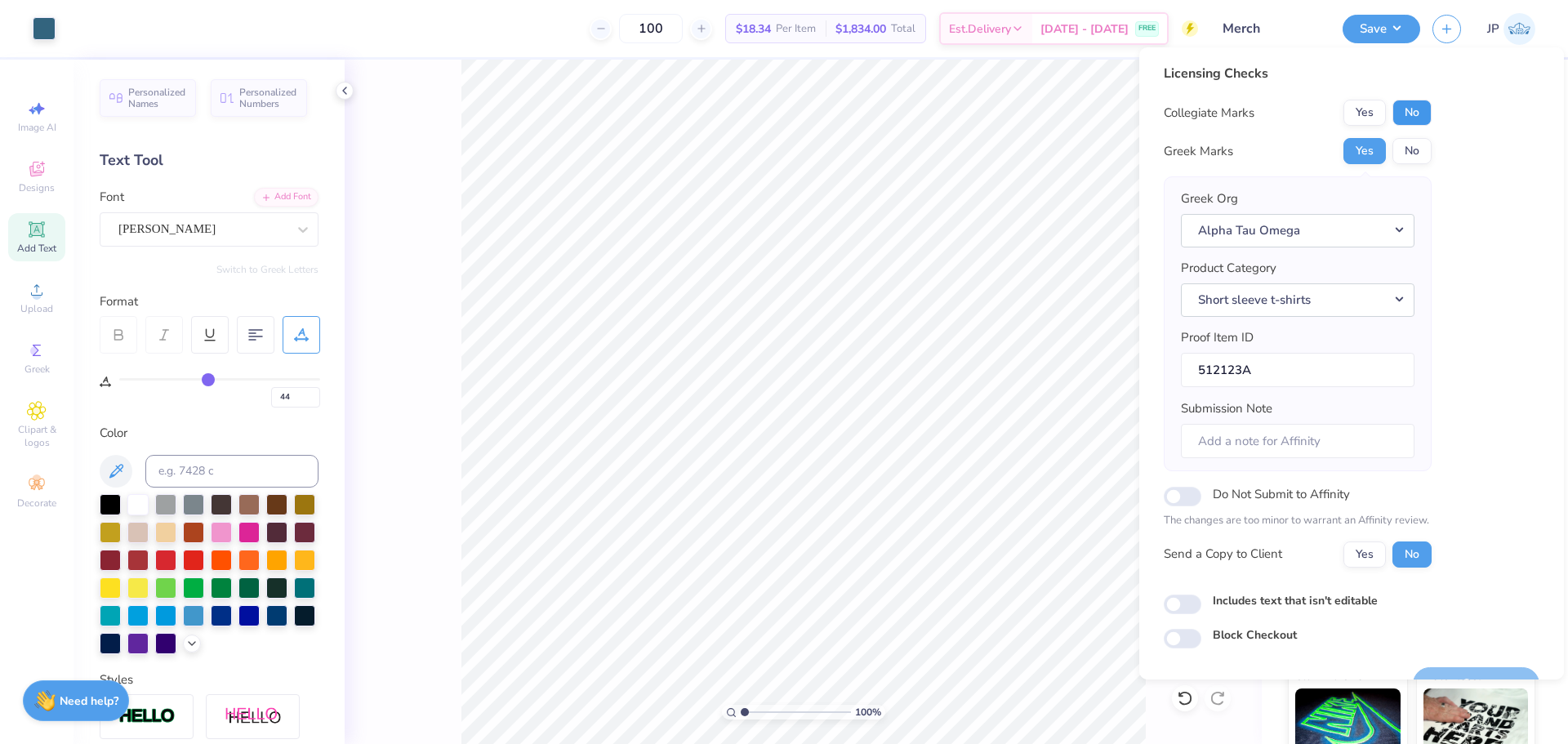
click at [1407, 106] on button "No" at bounding box center [1411, 113] width 39 height 26
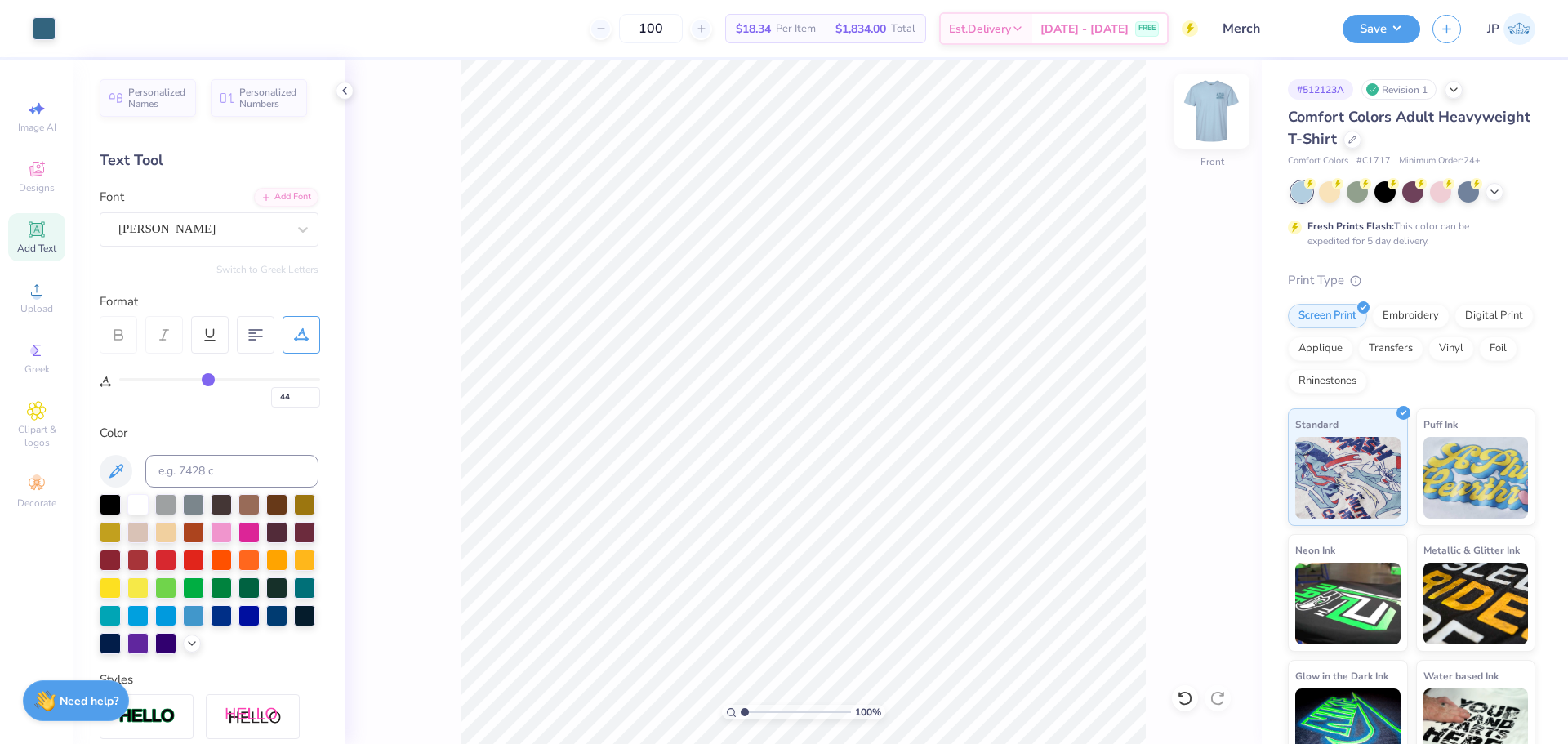
click at [1200, 111] on img at bounding box center [1211, 111] width 65 height 65
click at [1220, 103] on img at bounding box center [1211, 111] width 65 height 65
click at [1217, 101] on img at bounding box center [1211, 111] width 65 height 65
click at [1408, 7] on div "Save JP" at bounding box center [1455, 28] width 225 height 57
click at [1396, 26] on button "Save" at bounding box center [1381, 26] width 78 height 29
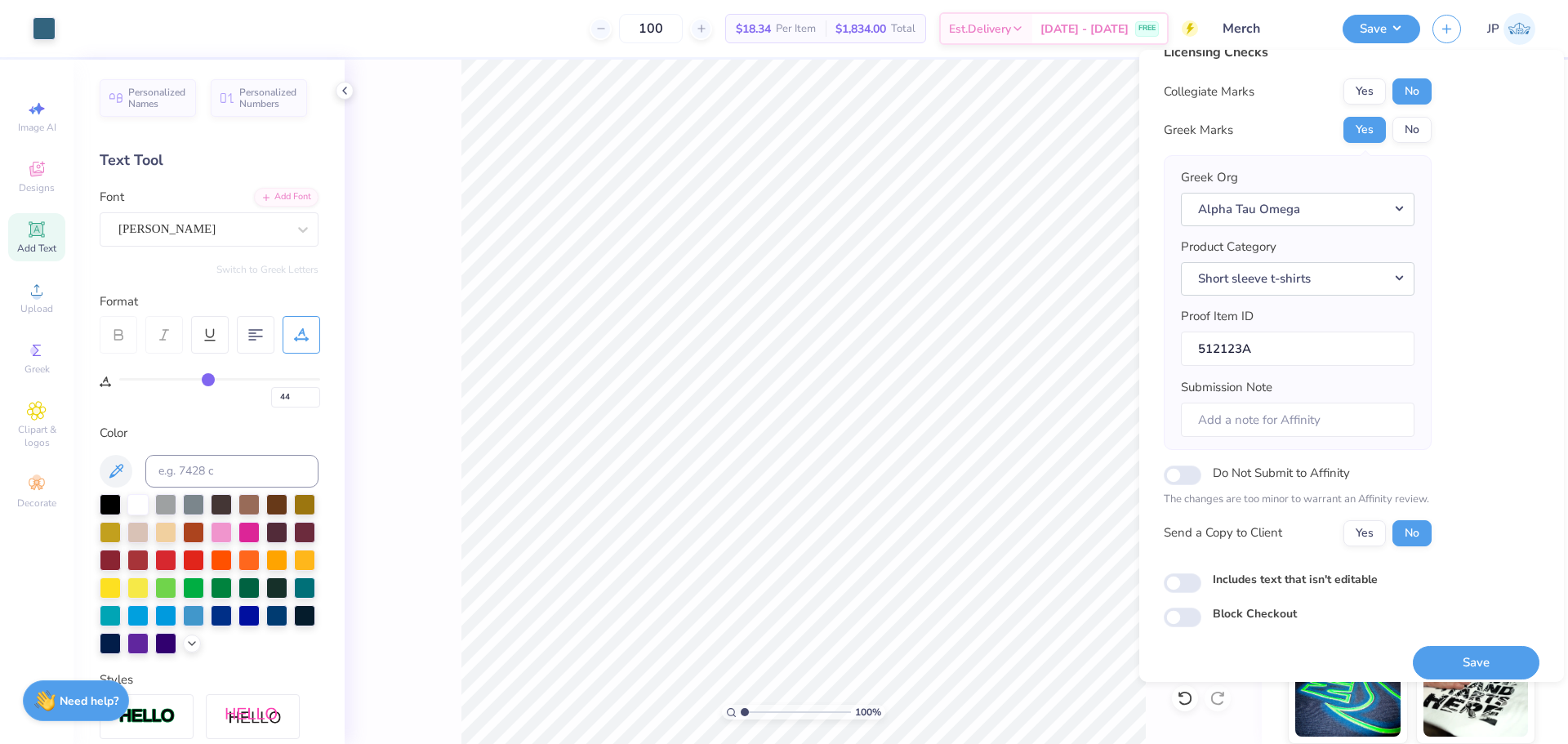
scroll to position [37, 0]
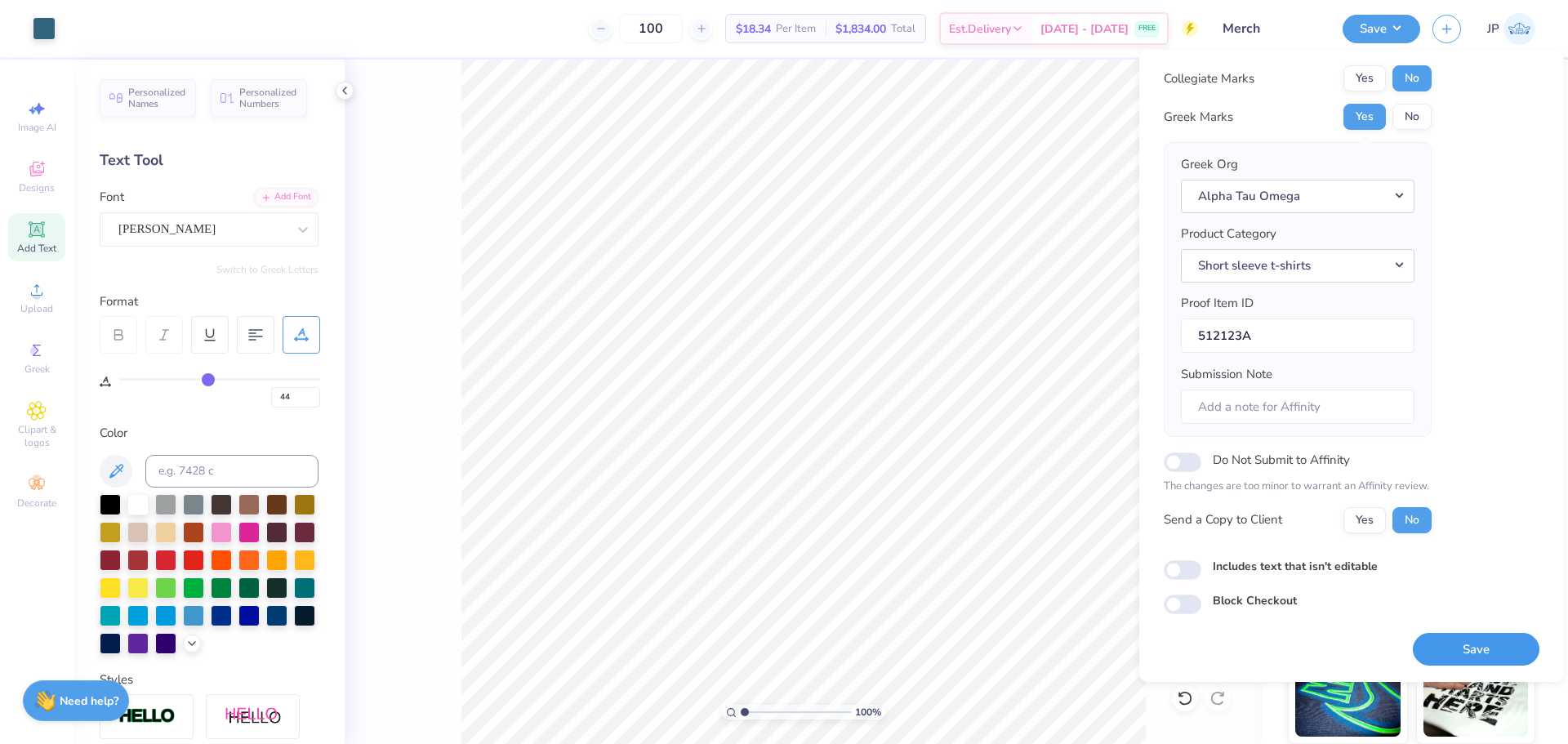
click at [1479, 637] on button "Save" at bounding box center [1476, 649] width 126 height 34
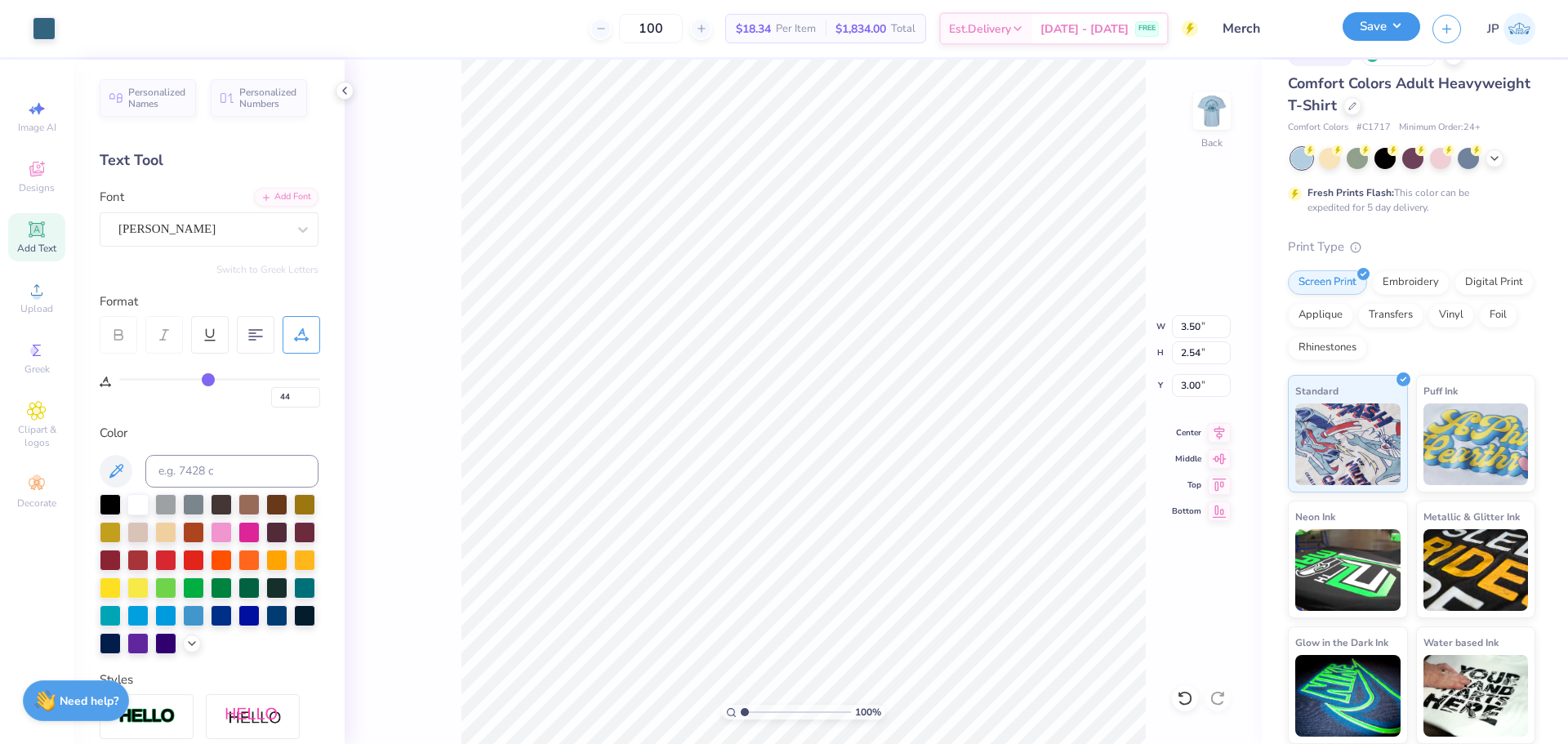
click at [1409, 37] on button "Save" at bounding box center [1381, 26] width 78 height 29
